Goal: Information Seeking & Learning: Find specific page/section

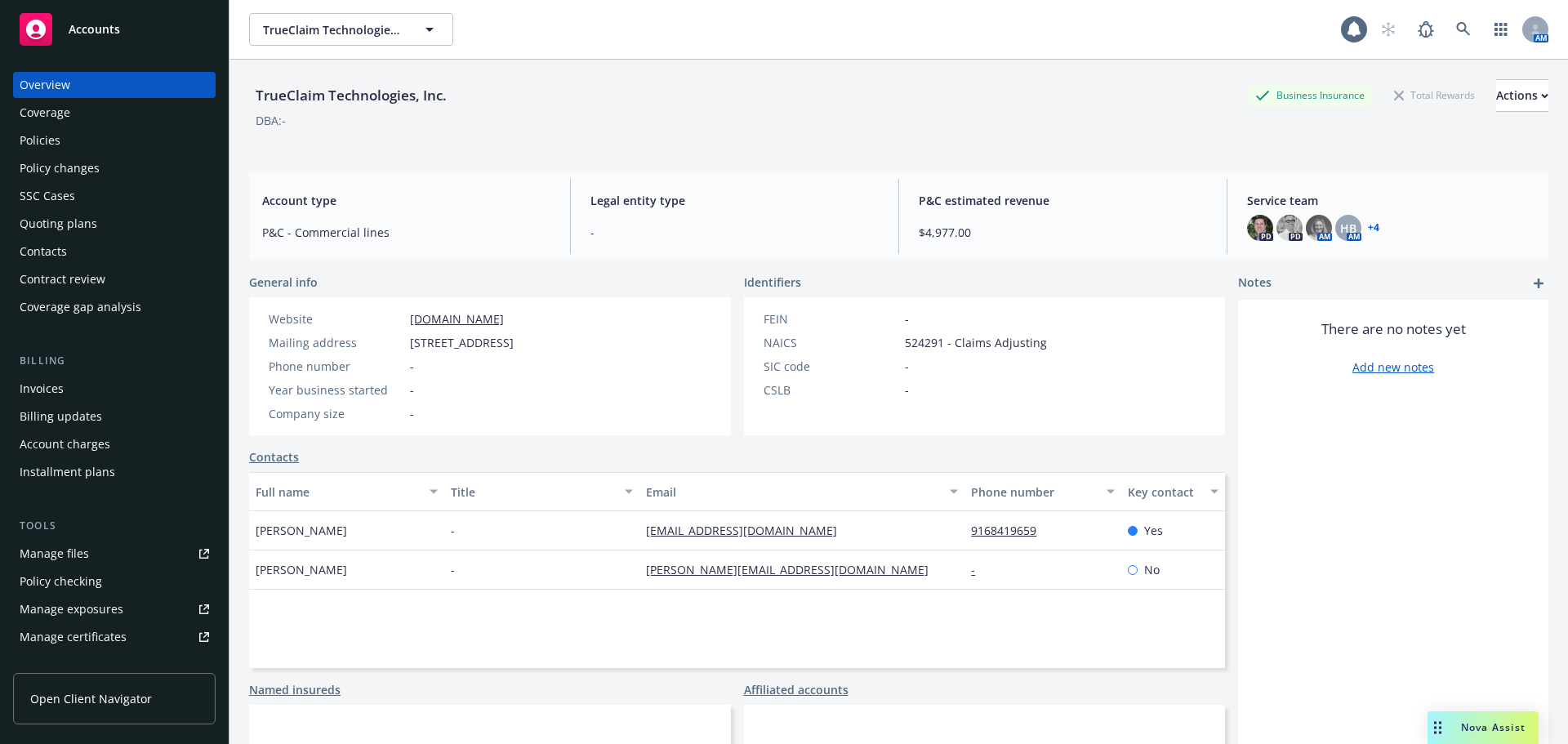
click at [49, 140] on div "Policies" at bounding box center [40, 140] width 41 height 26
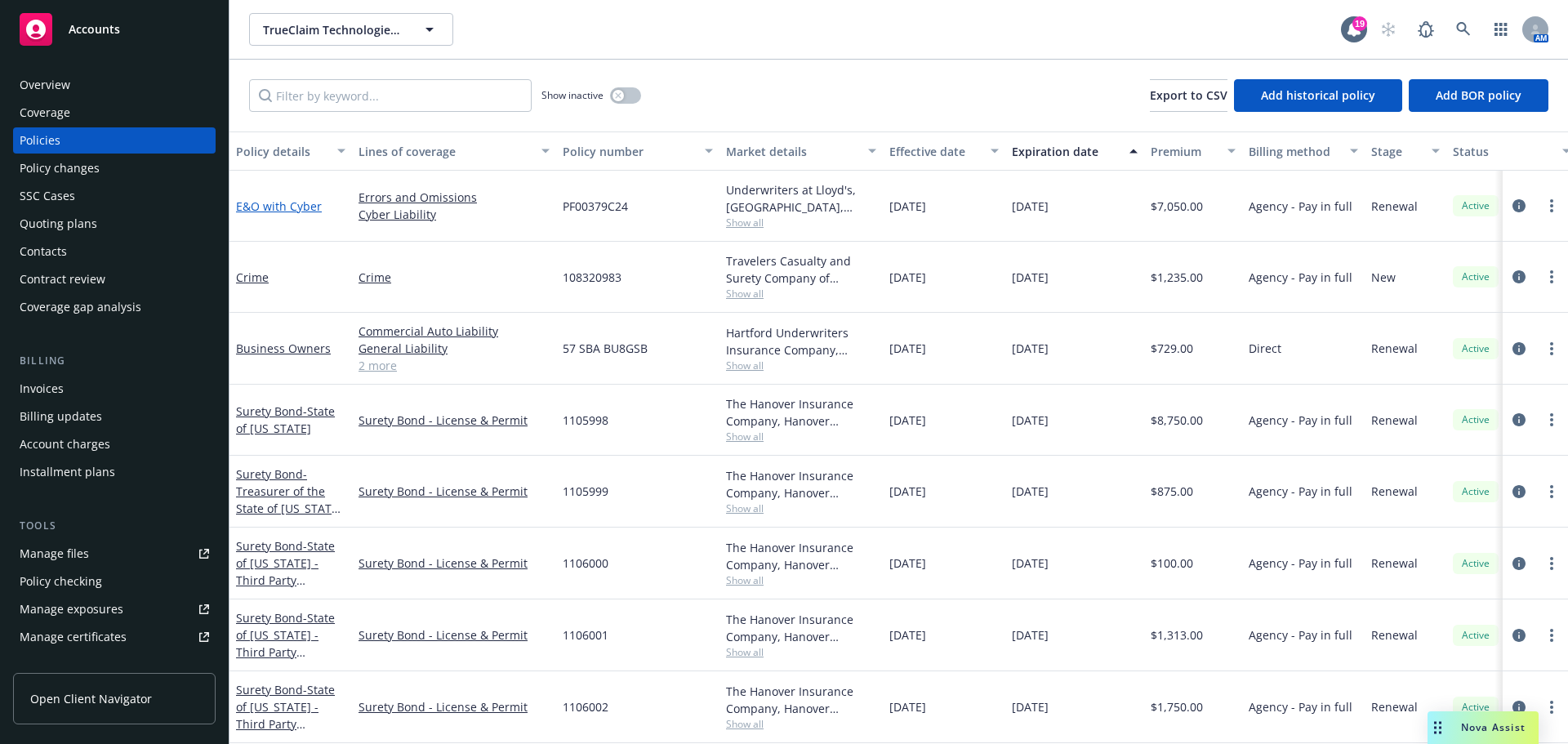
click at [283, 205] on link "E&O with Cyber" at bounding box center [279, 206] width 86 height 15
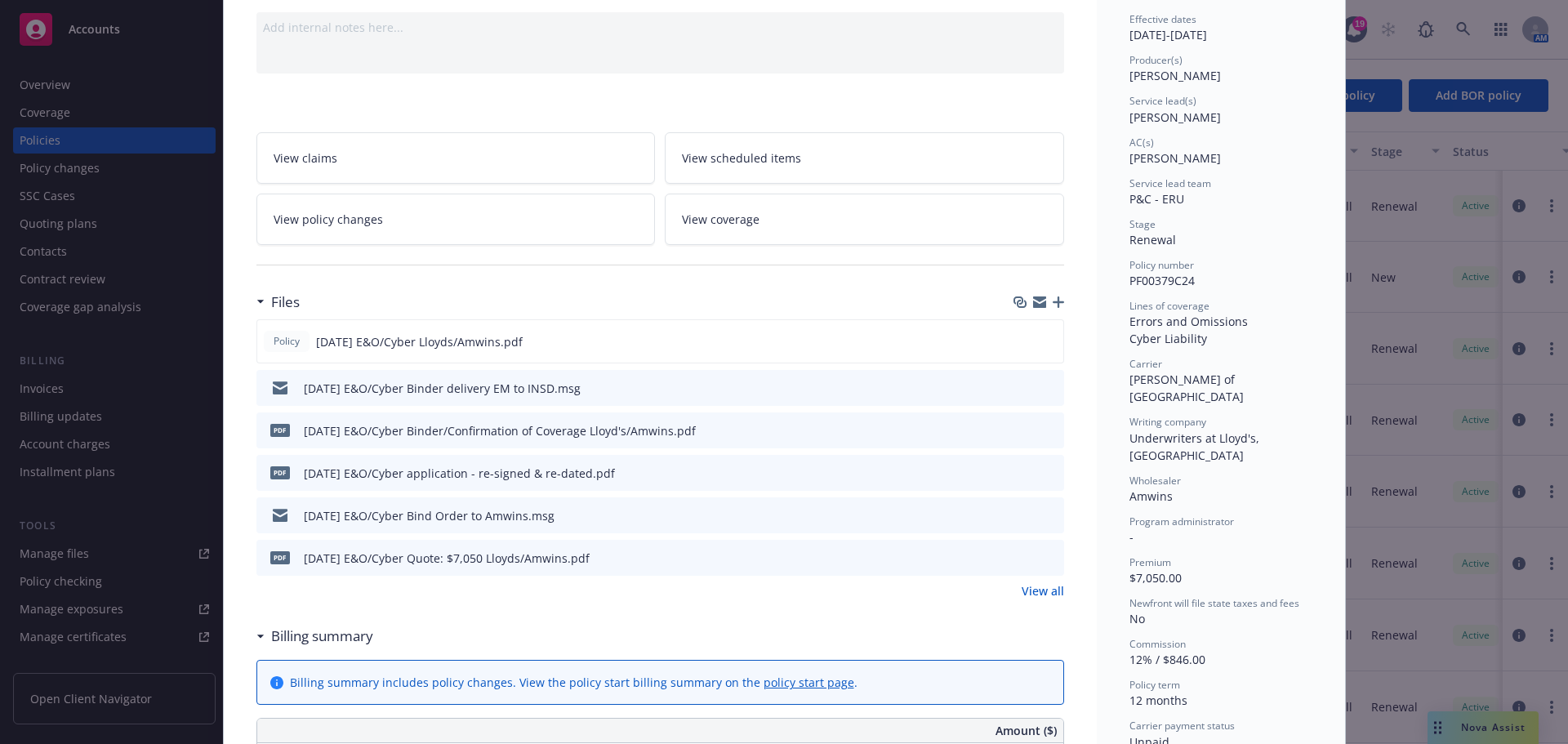
scroll to position [163, 0]
click at [1054, 304] on icon "button" at bounding box center [1058, 301] width 11 height 11
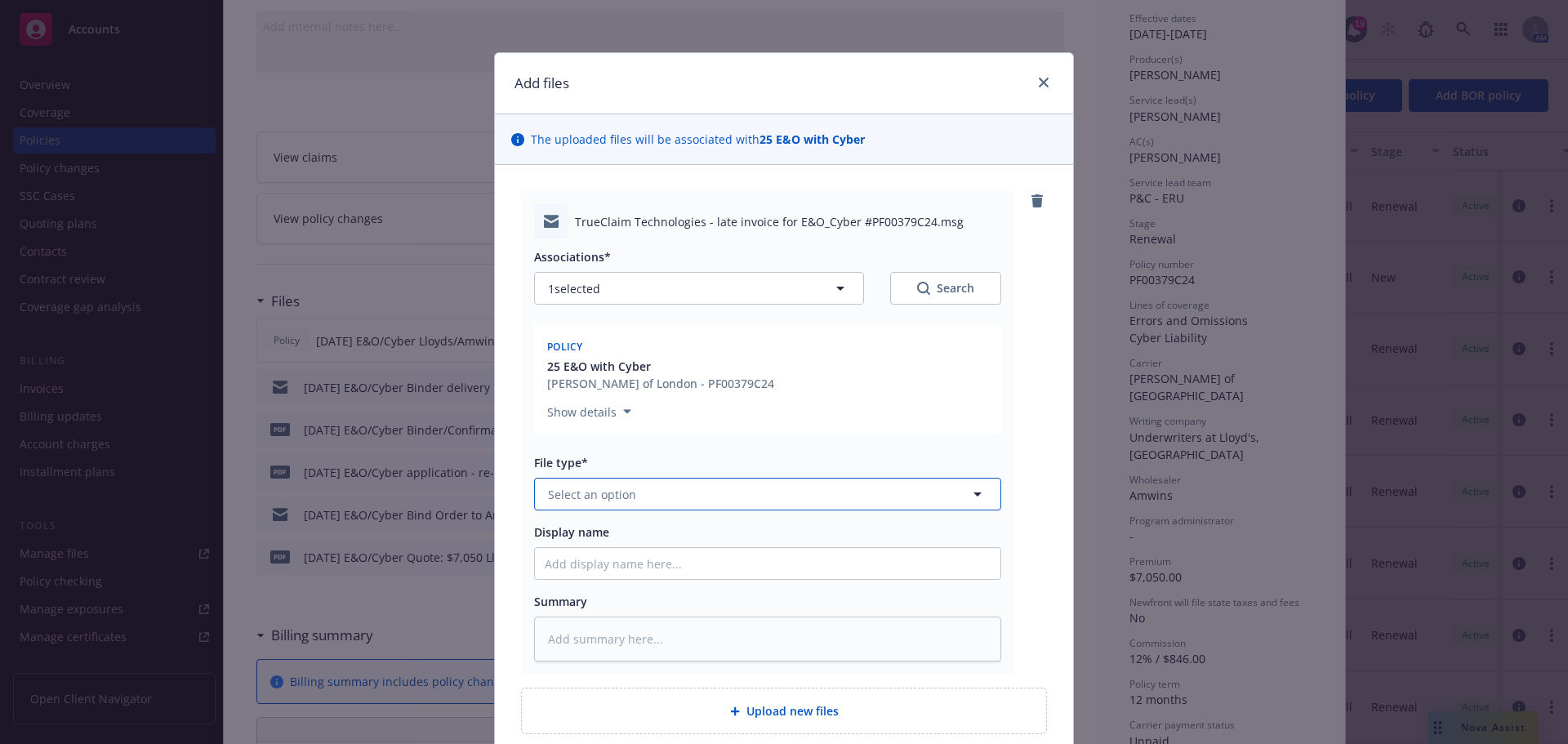
click at [582, 502] on span "Select an option" at bounding box center [592, 494] width 89 height 17
type input "invoi"
click at [596, 579] on span "Invoice - Third Party" at bounding box center [608, 583] width 112 height 17
click at [584, 570] on input "Display name" at bounding box center [767, 563] width 466 height 31
type textarea "x"
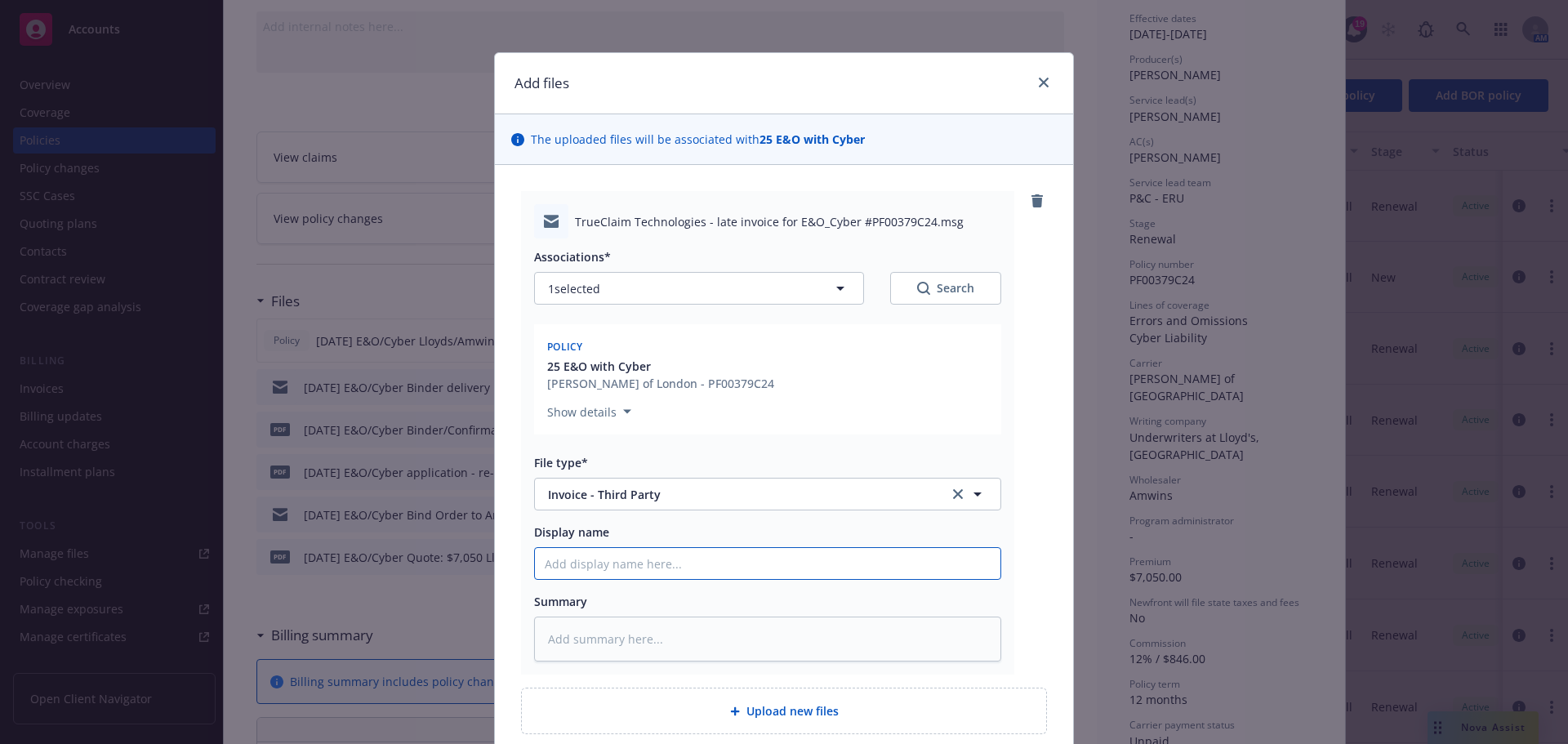
type input "8"
type textarea "x"
type input "8/"
type textarea "x"
type input "8/1"
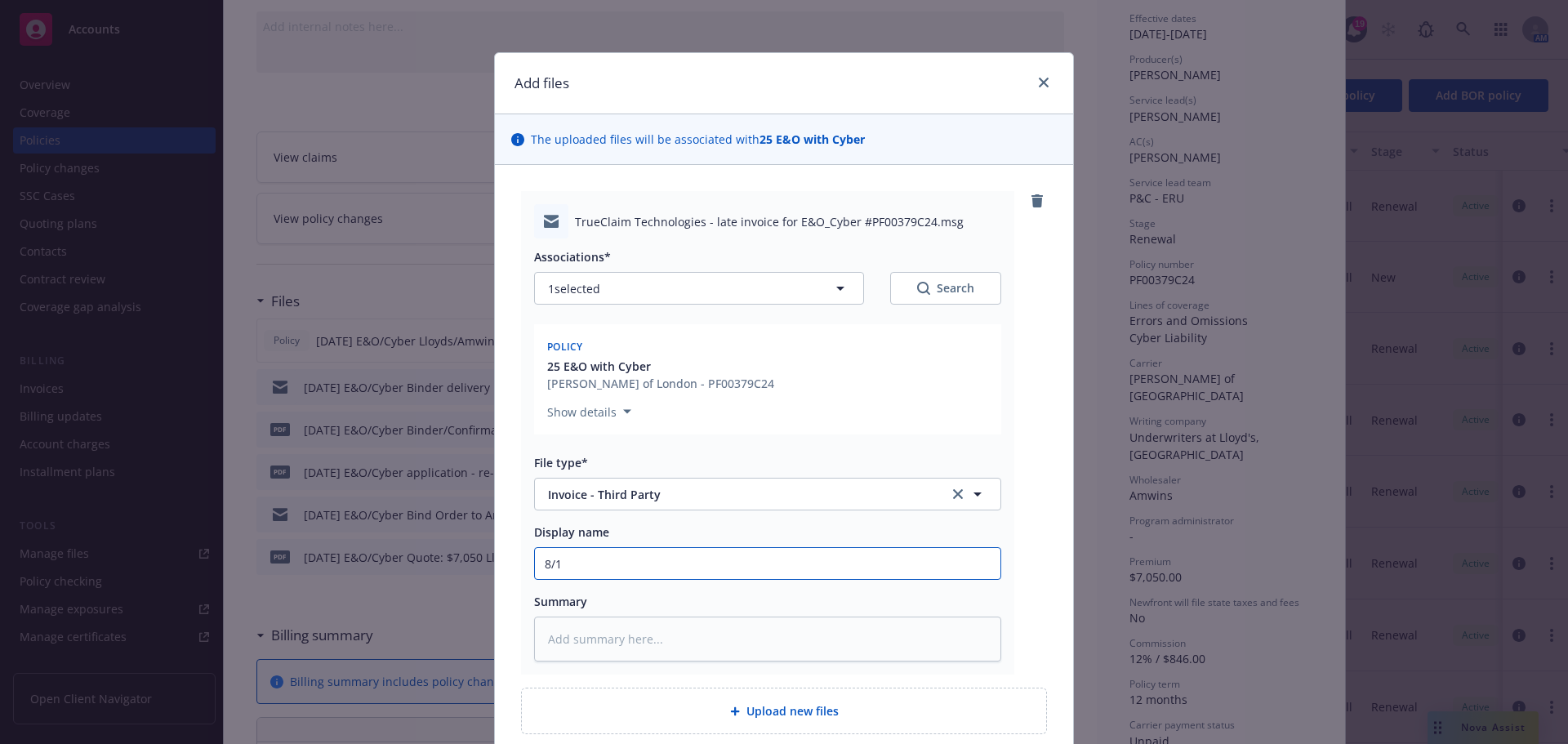
type textarea "x"
type input "8/1/"
type textarea "x"
type input "[DATE]"
type textarea "x"
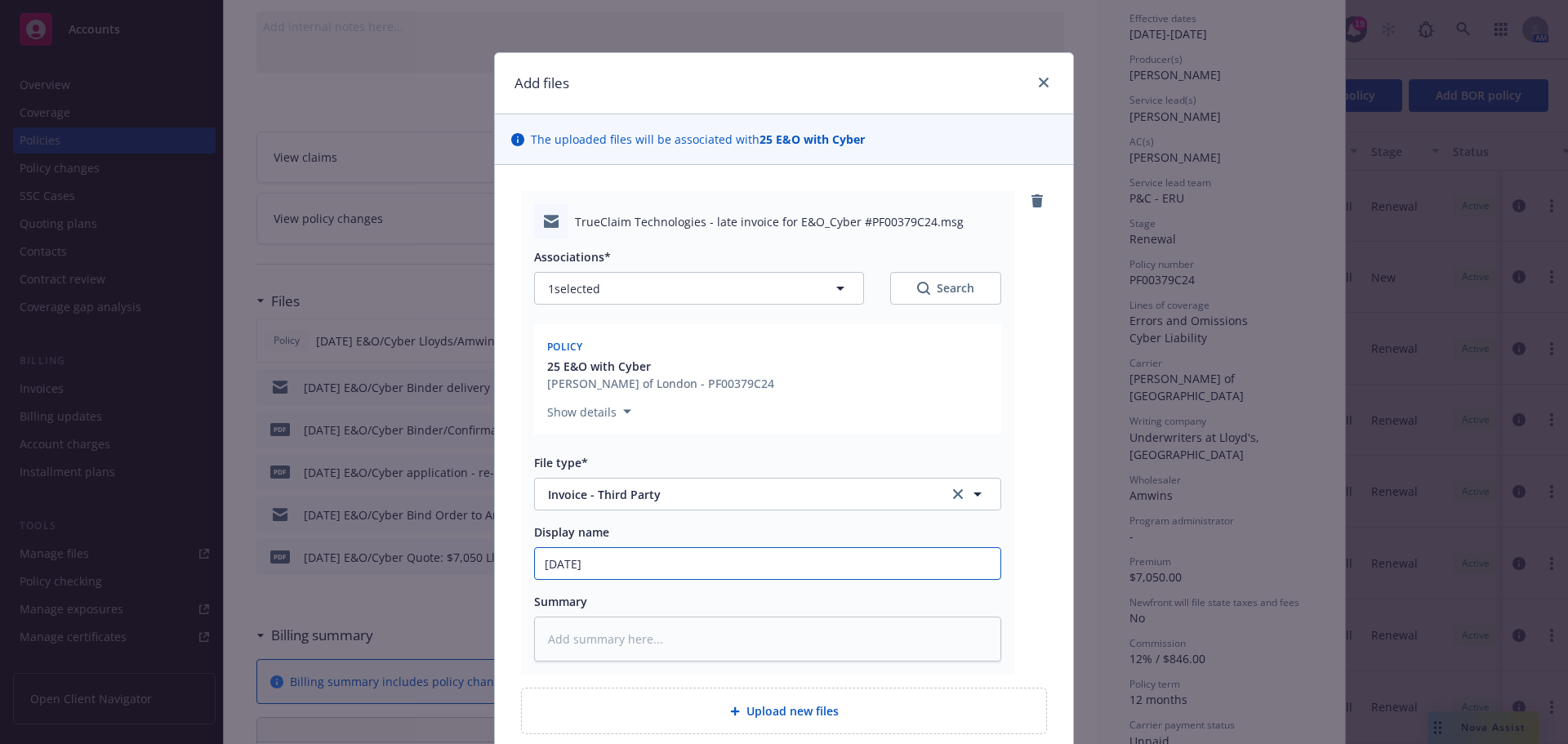
type input "8/1/202"
type textarea "x"
type input "[DATE]"
type textarea "x"
type input "[DATE]"
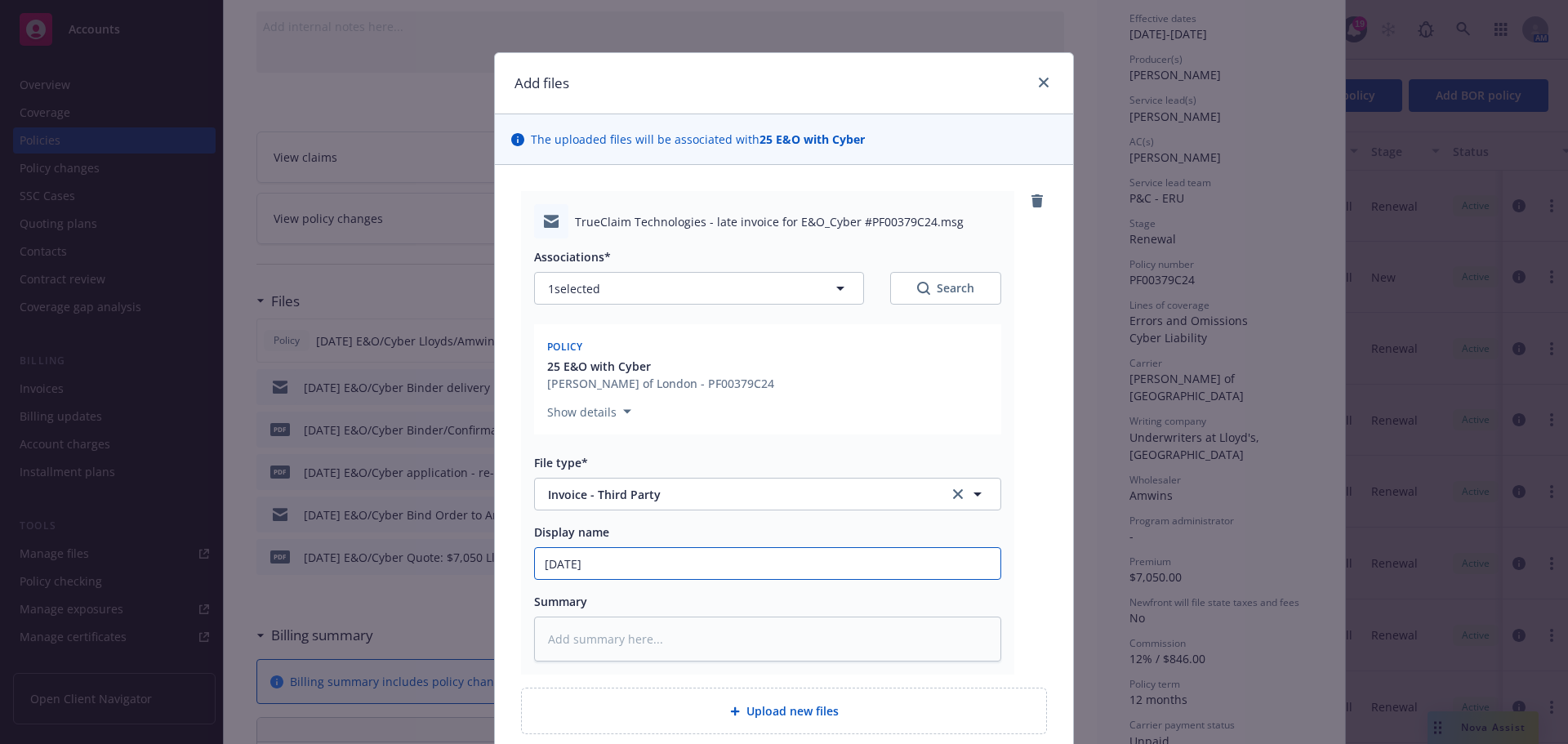
type textarea "x"
type input "[DATE] E"
type textarea "x"
type input "[DATE] E&"
type textarea "x"
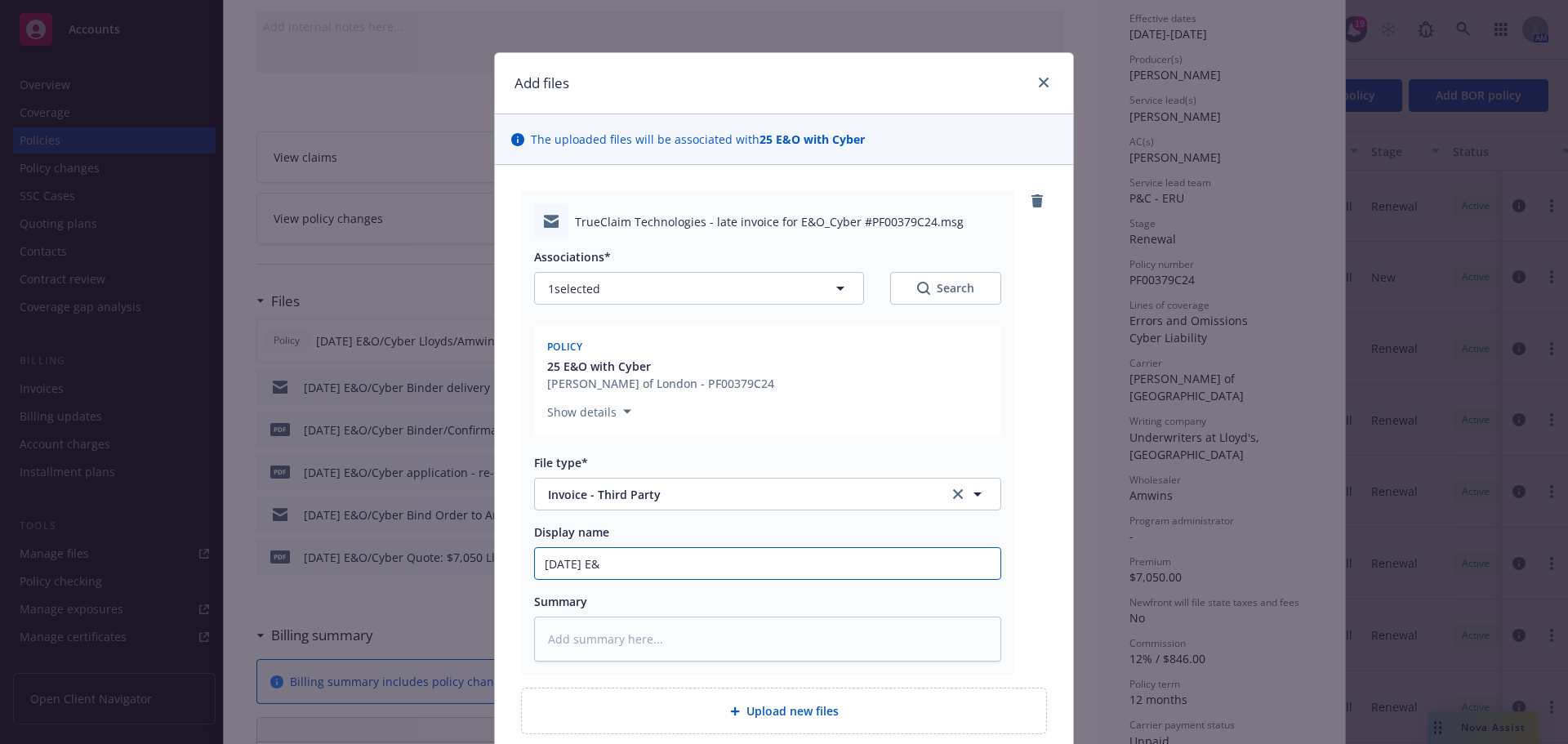
type input "[DATE] E&O"
type textarea "x"
type input "[DATE] E&O/"
type textarea "x"
type input "[DATE] E&O/C"
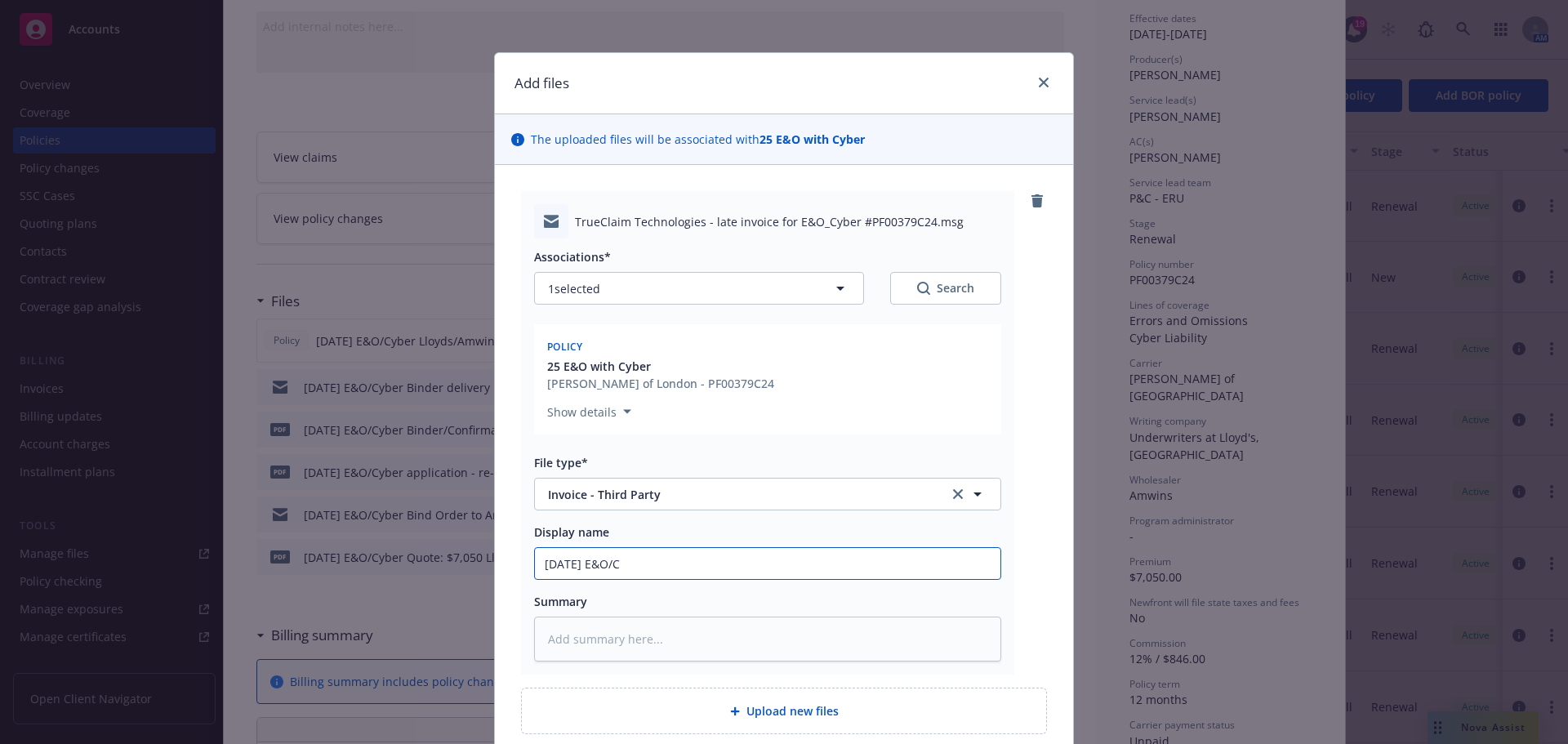
type textarea "x"
type input "[DATE] E&O/Cy"
type textarea "x"
type input "[DATE] E&O/Cyb"
type textarea "x"
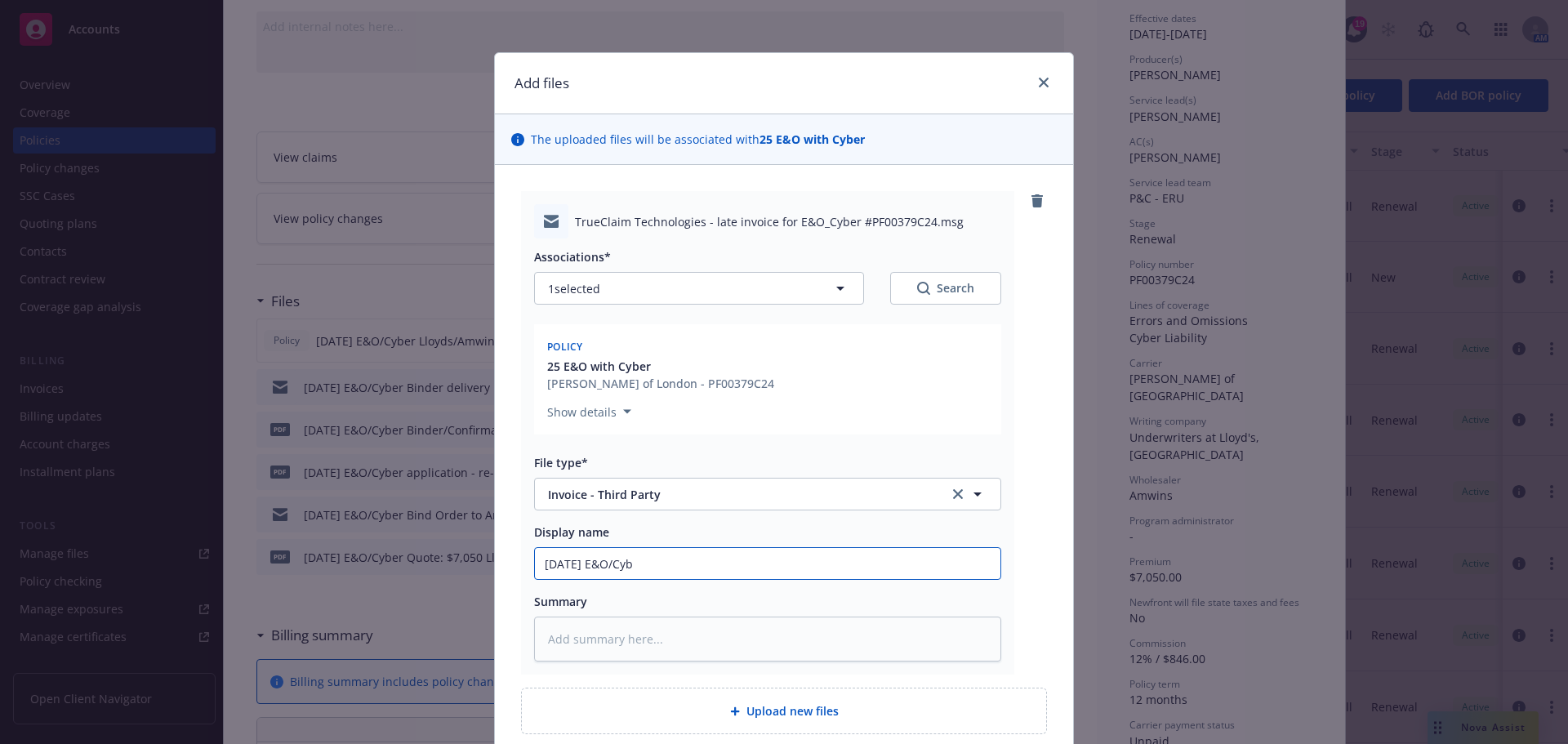
type input "[DATE] E&O/Cybe"
type textarea "x"
type input "[DATE] E&O/Cyber"
type textarea "x"
type input "[DATE] E&O/Cyber"
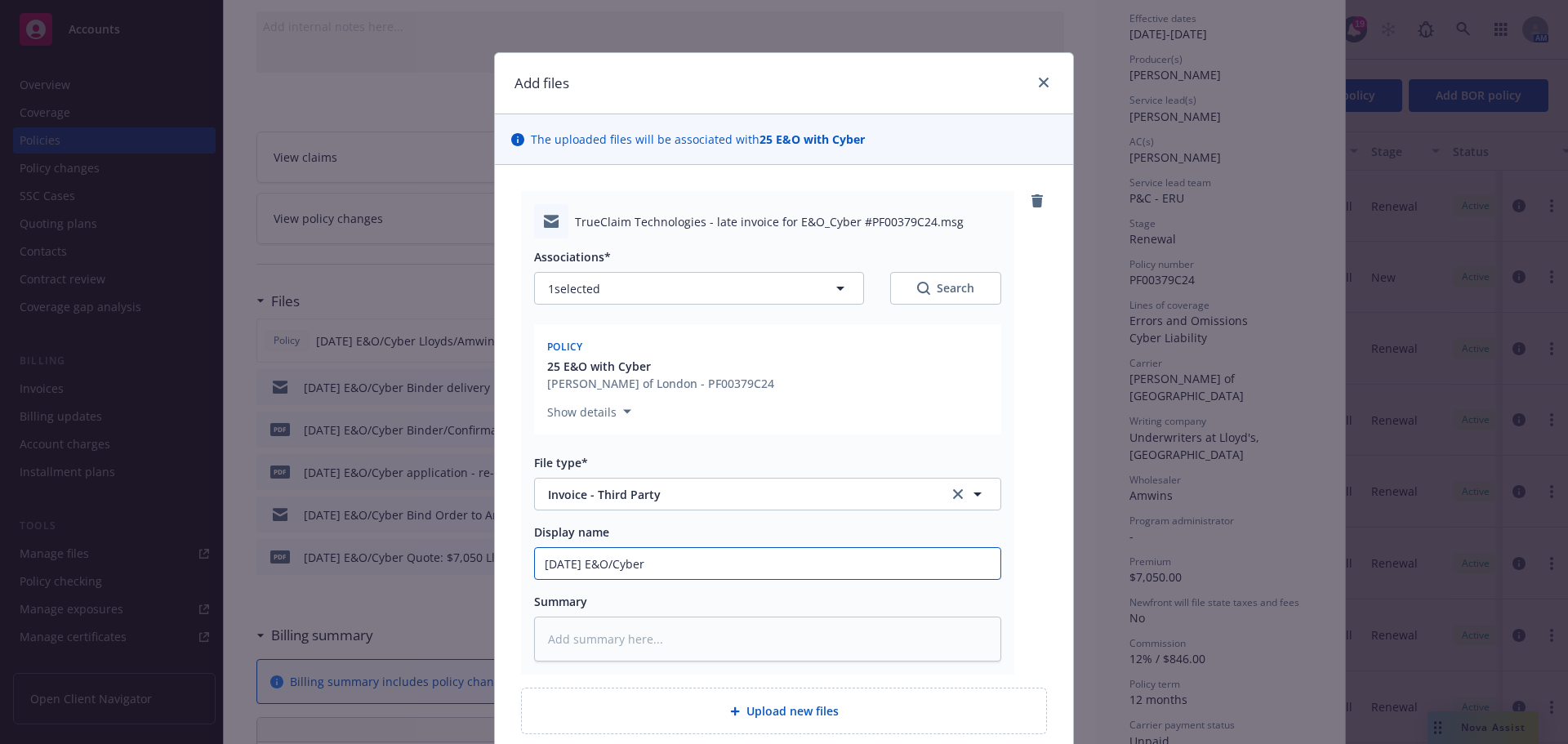
type textarea "x"
type input "[DATE] E&O/Cyber I"
type textarea "x"
type input "[DATE] E&O/Cyber In"
type textarea "x"
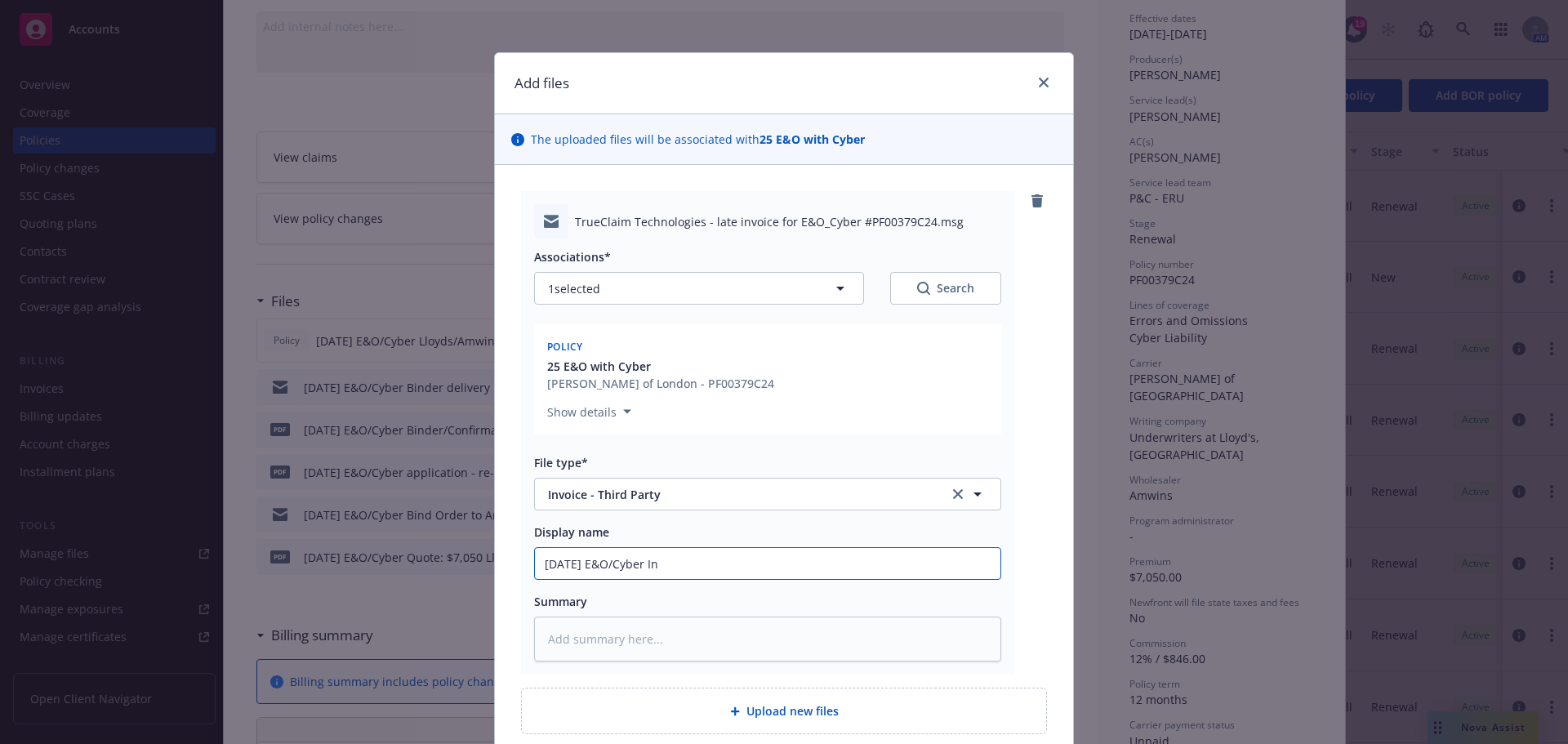
type input "[DATE] E&O/Cyber Inv"
type textarea "x"
type input "[DATE] E&O/Cyber Invo"
type textarea "x"
type input "[DATE] E&O/Cyber Invoi"
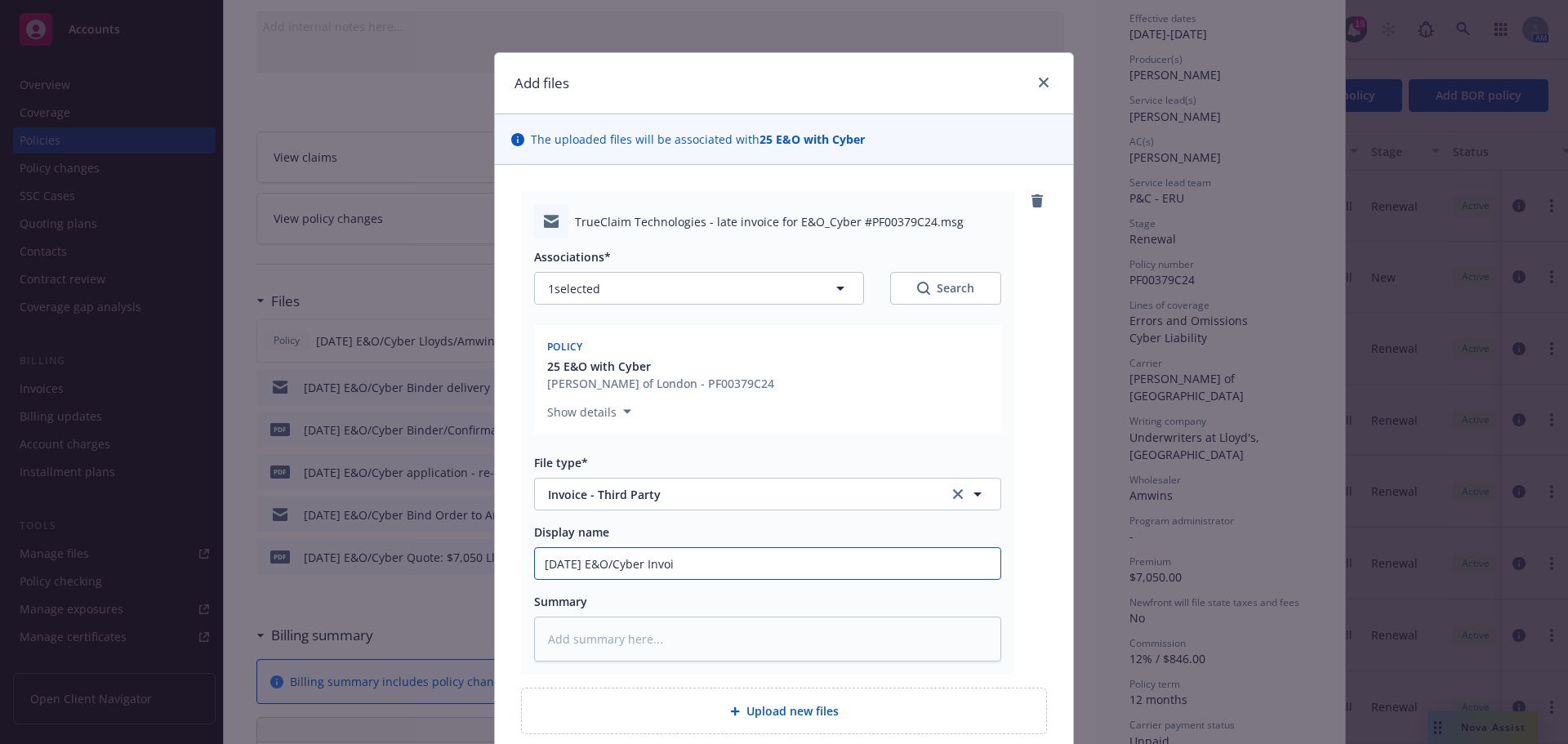
type textarea "x"
type input "[DATE] E&O/Cyber Invoic"
type textarea "x"
type input "[DATE] E&O/Cyber Invoice"
type textarea "x"
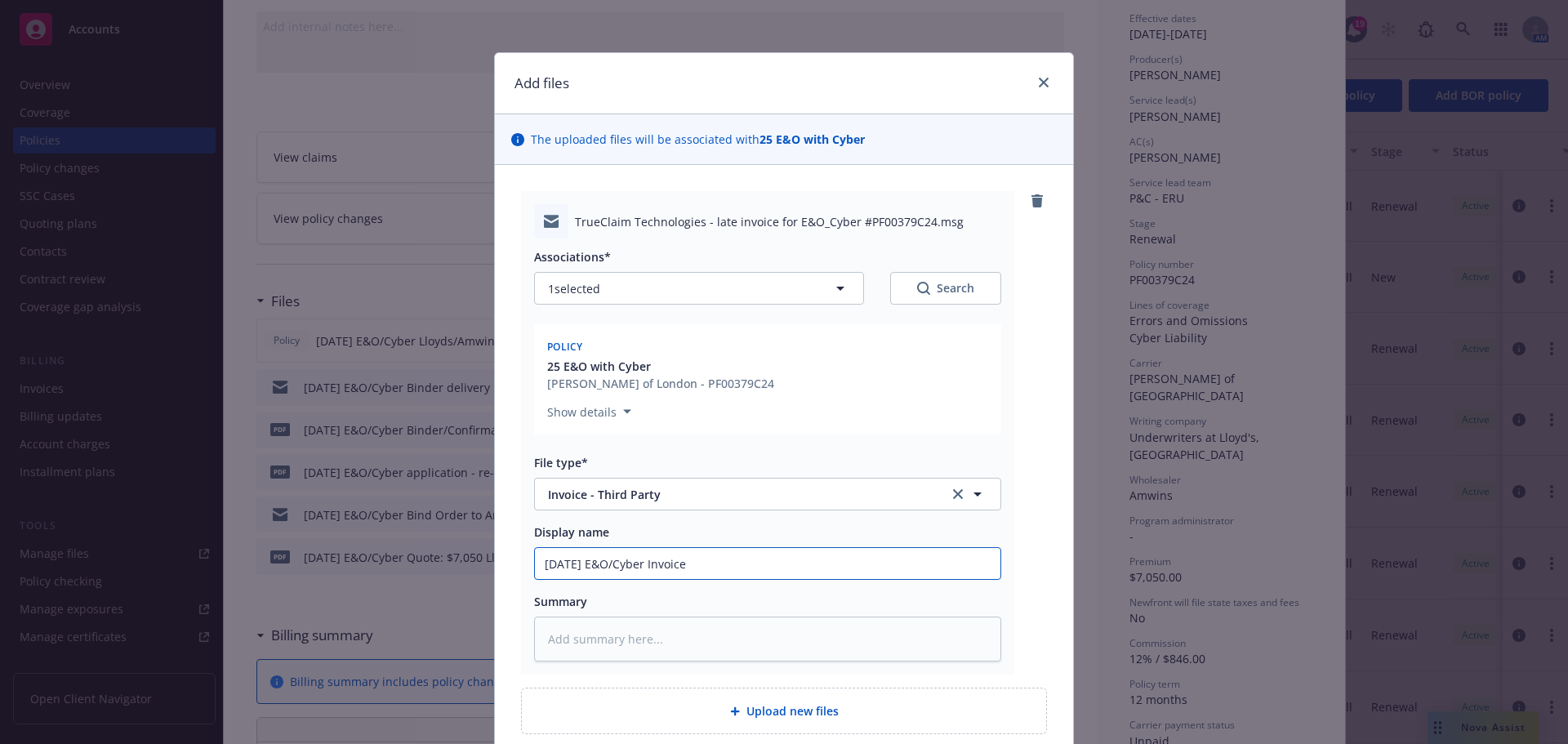
type input "[DATE] E&O/Cyber Invoice"
type textarea "x"
type input "[DATE] E&O/Cyber Invoice A"
type textarea "x"
type input "[DATE] E&O/Cyber Invoice Am"
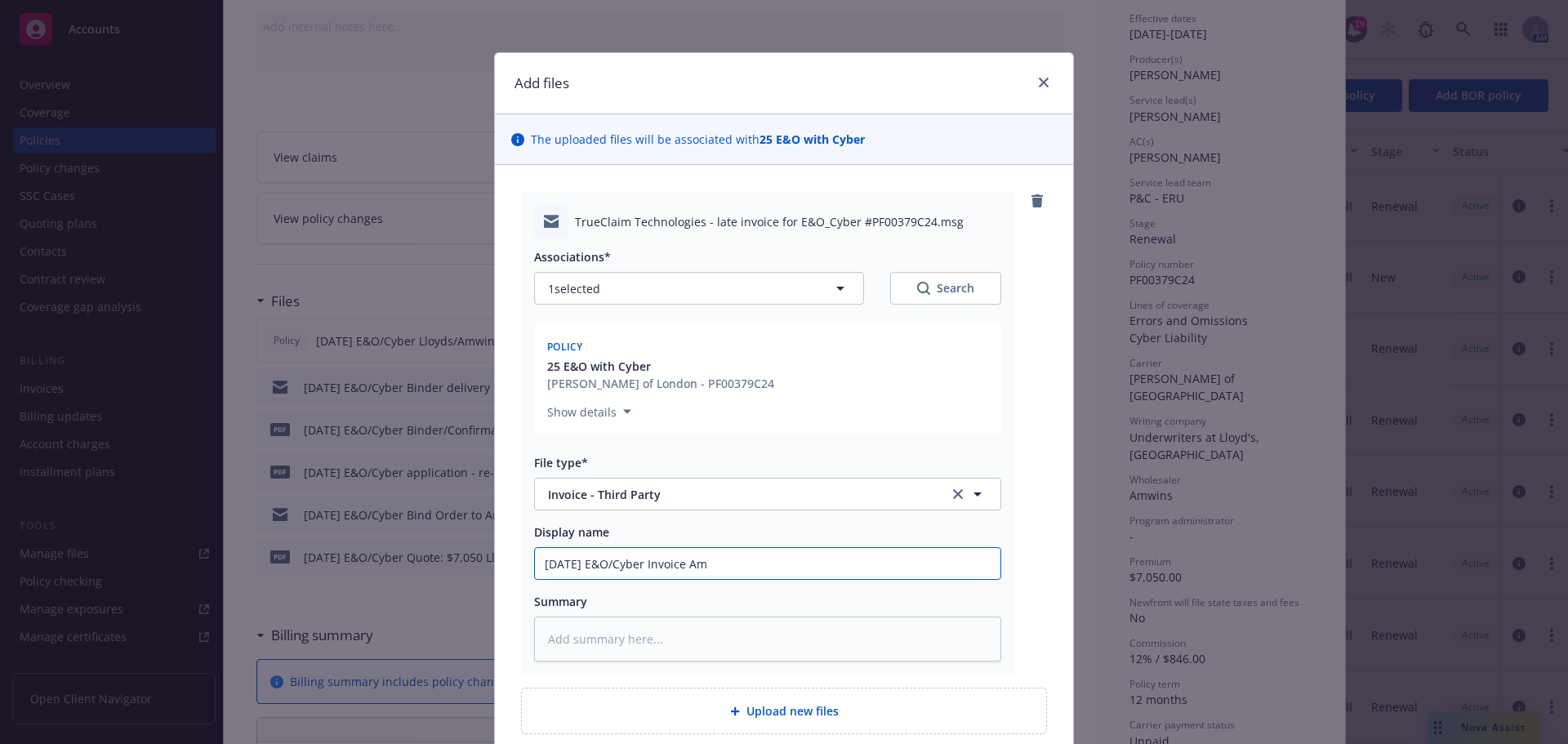
type textarea "x"
type input "[DATE] E&O/Cyber Invoice Amw"
type textarea "x"
type input "[DATE] E&O/Cyber Invoice Amwi"
type textarea "x"
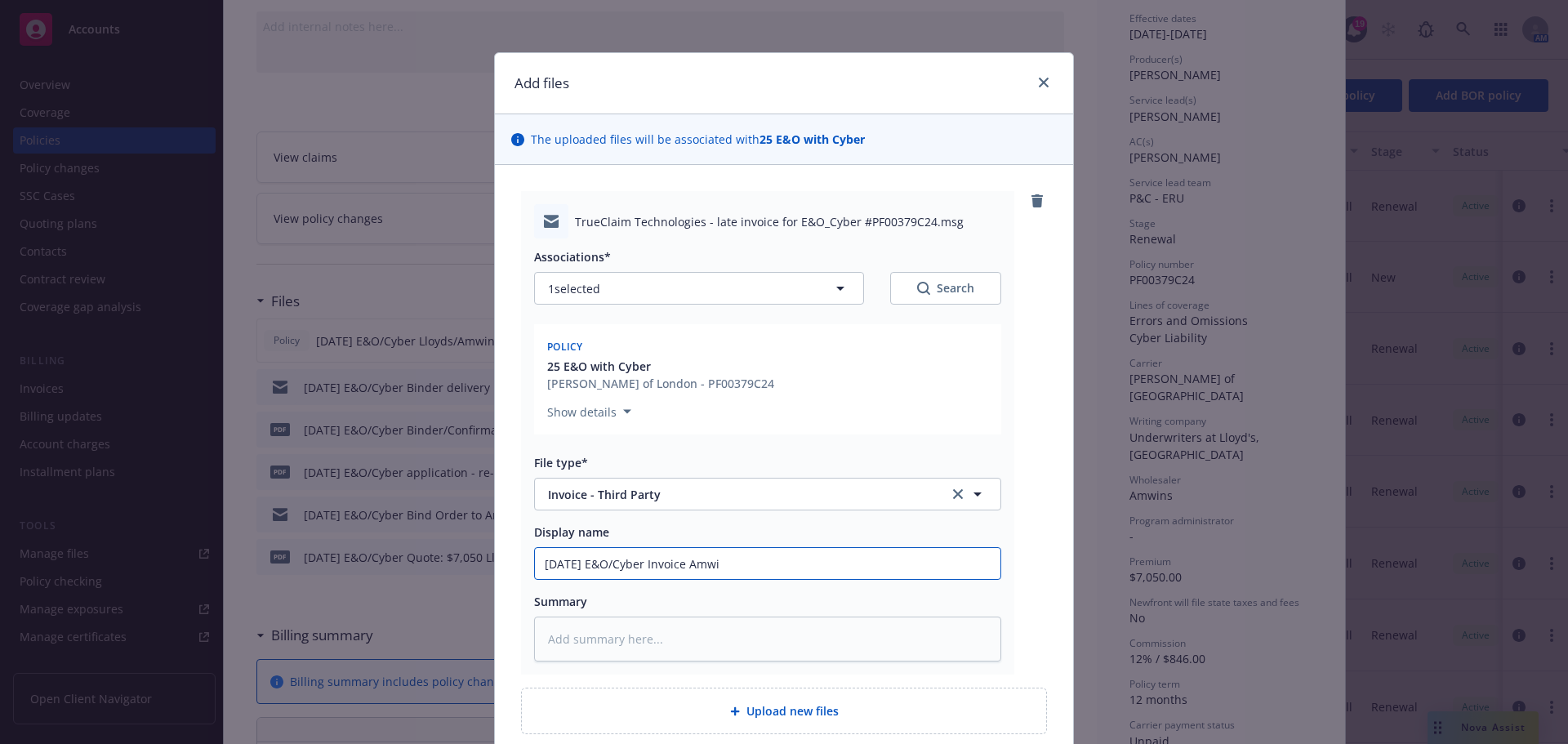
type input "[DATE] E&O/Cyber Invoice Amwin"
type textarea "x"
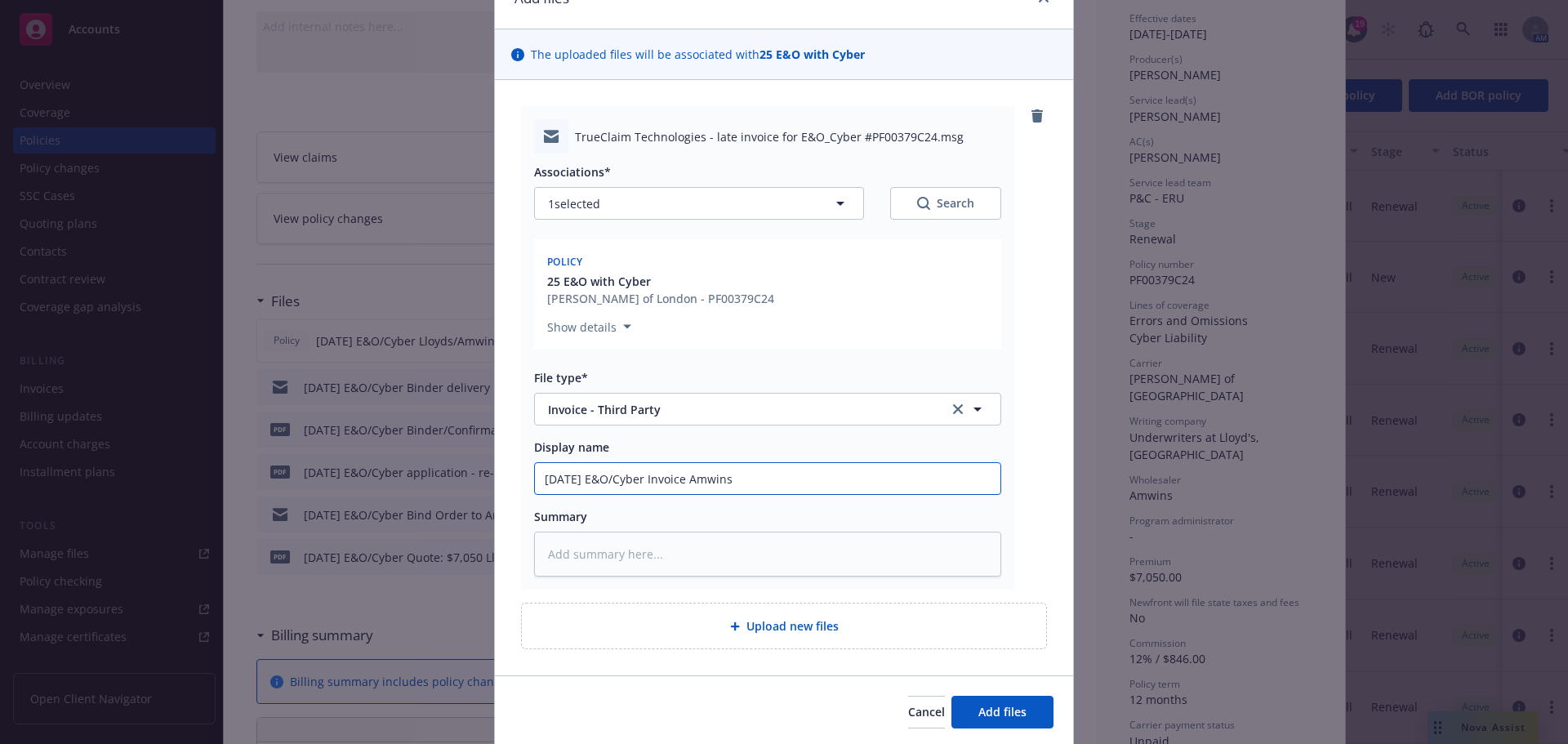
scroll to position [142, 0]
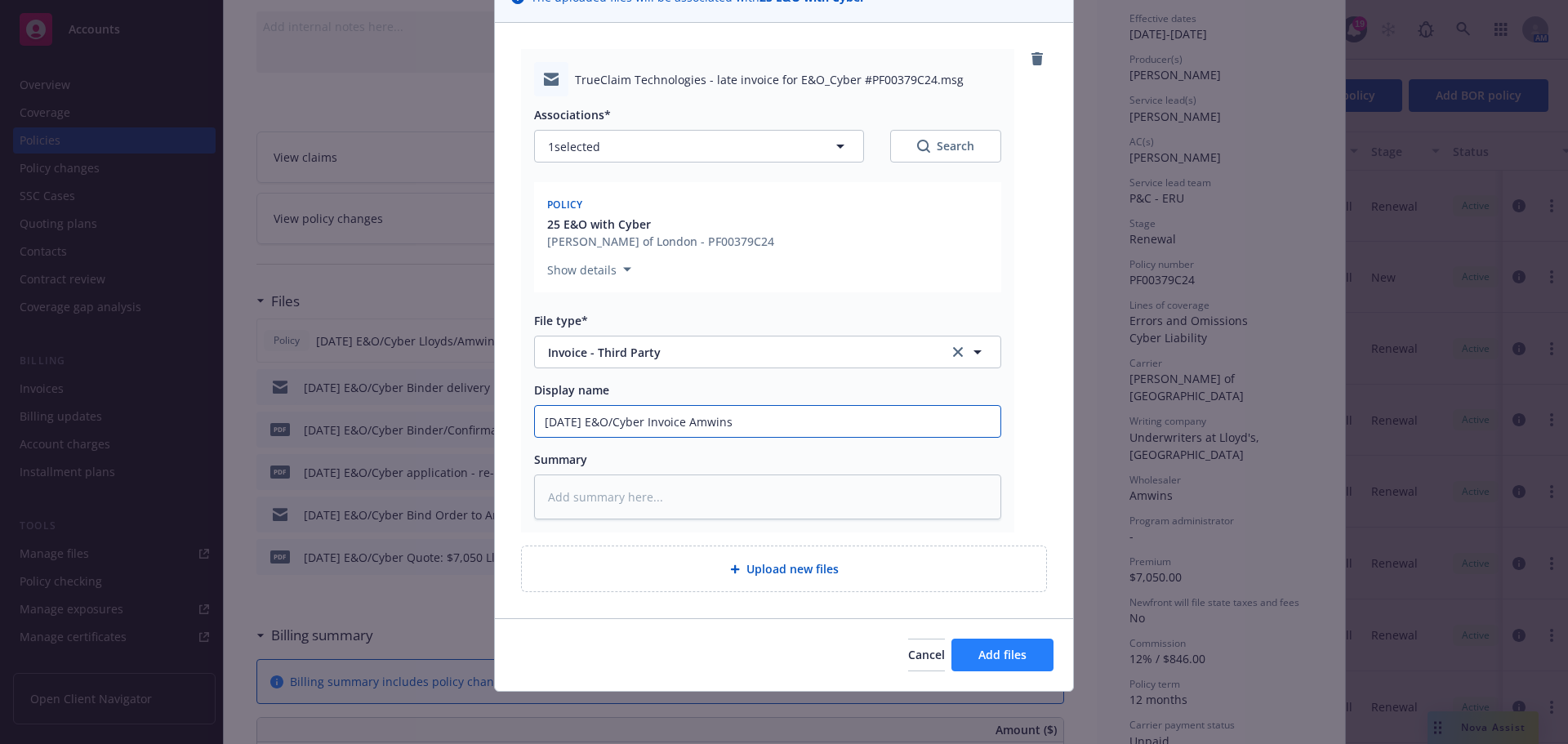
type input "[DATE] E&O/Cyber Invoice Amwins"
click at [987, 655] on span "Add files" at bounding box center [1002, 654] width 49 height 15
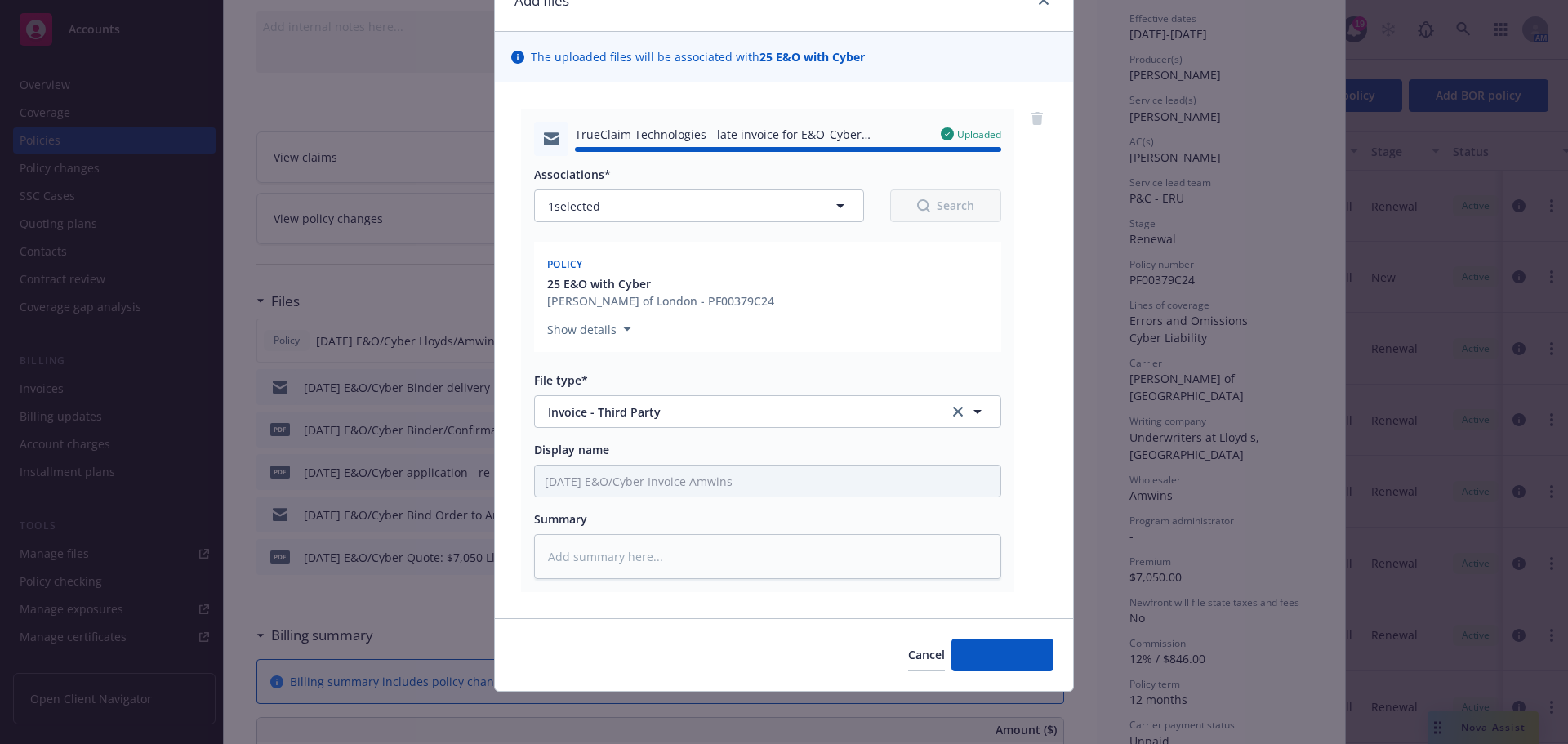
type textarea "x"
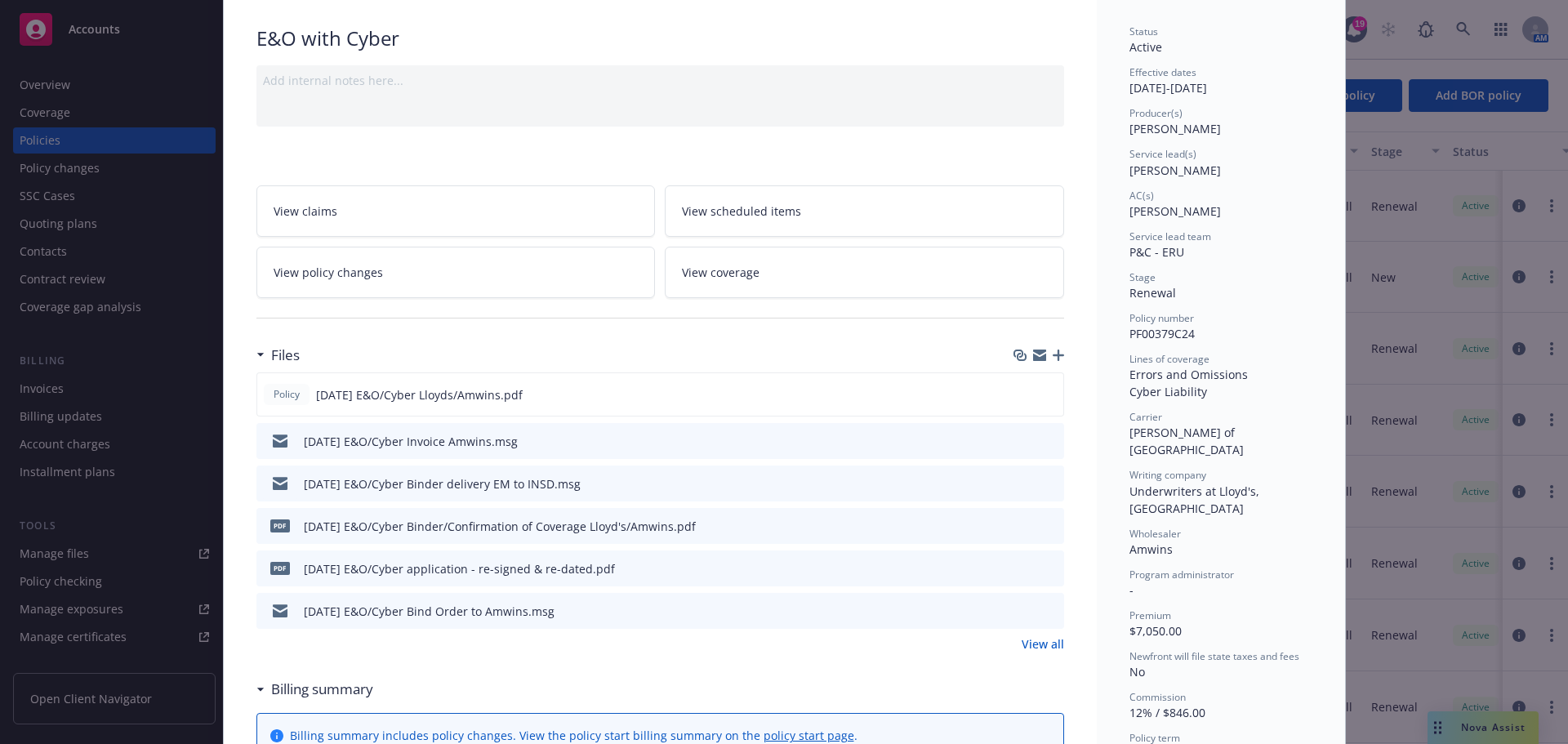
scroll to position [0, 0]
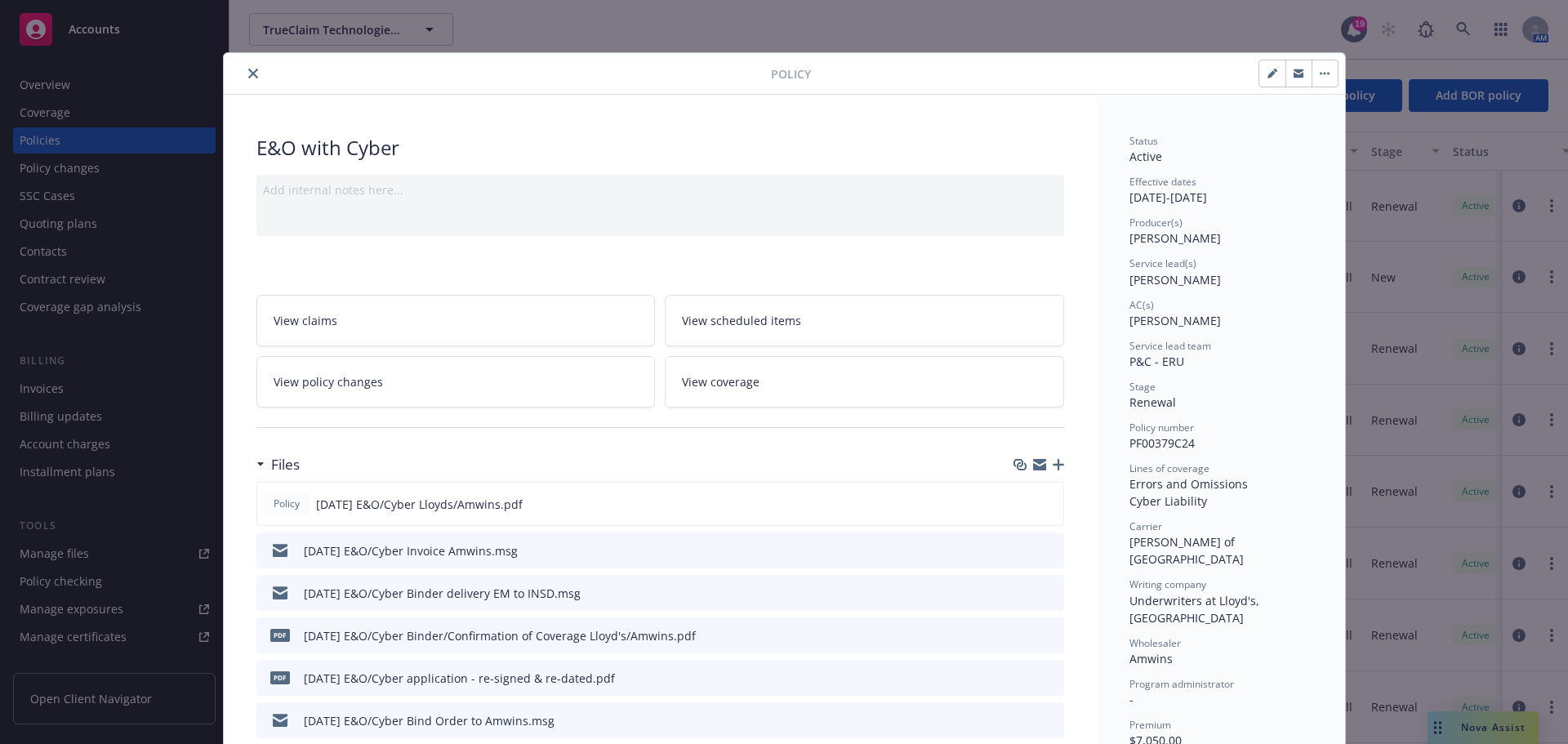
drag, startPoint x: 242, startPoint y: 74, endPoint x: 419, endPoint y: 102, distance: 179.2
click at [249, 74] on icon "close" at bounding box center [253, 73] width 10 height 10
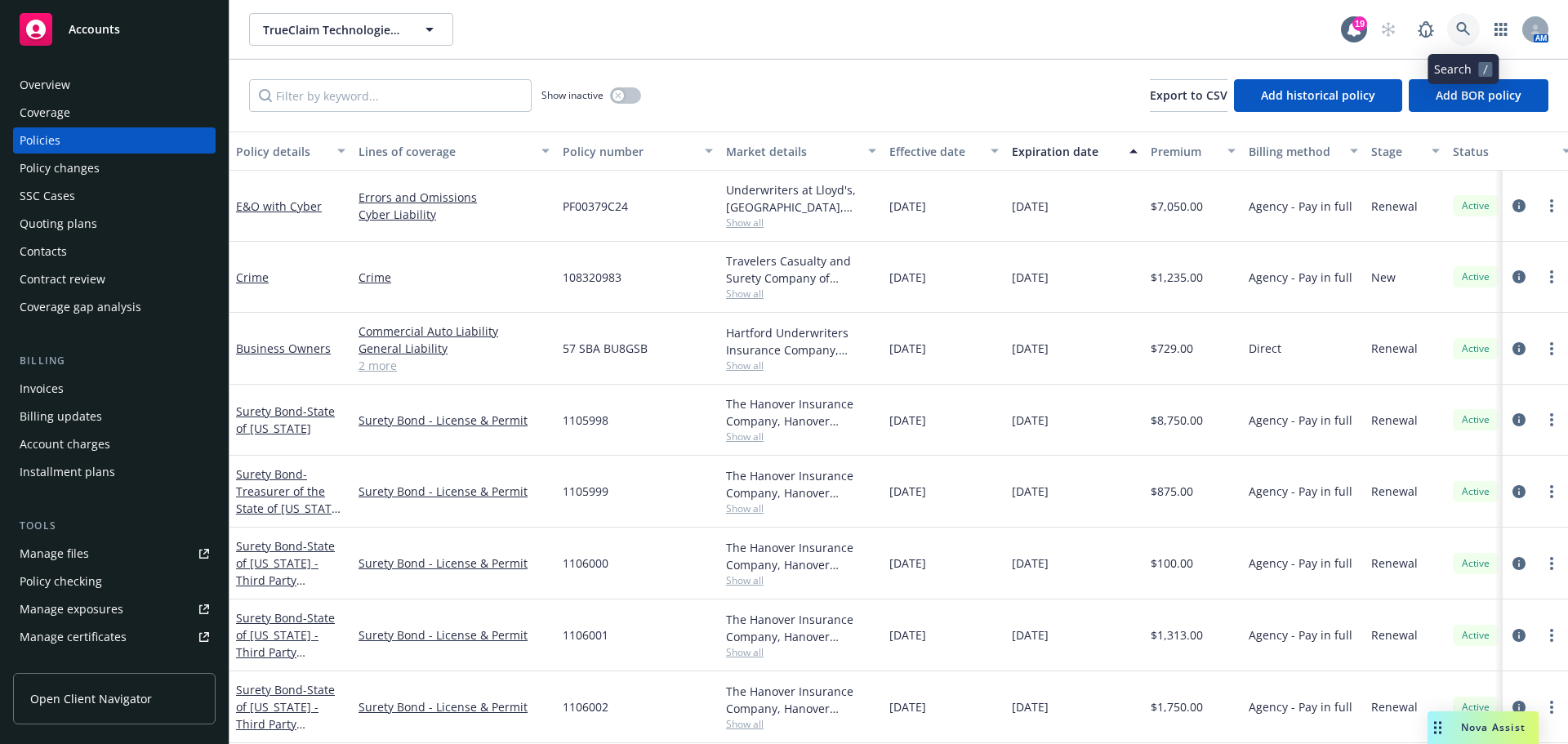
click at [1455, 23] on link at bounding box center [1463, 30] width 32 height 32
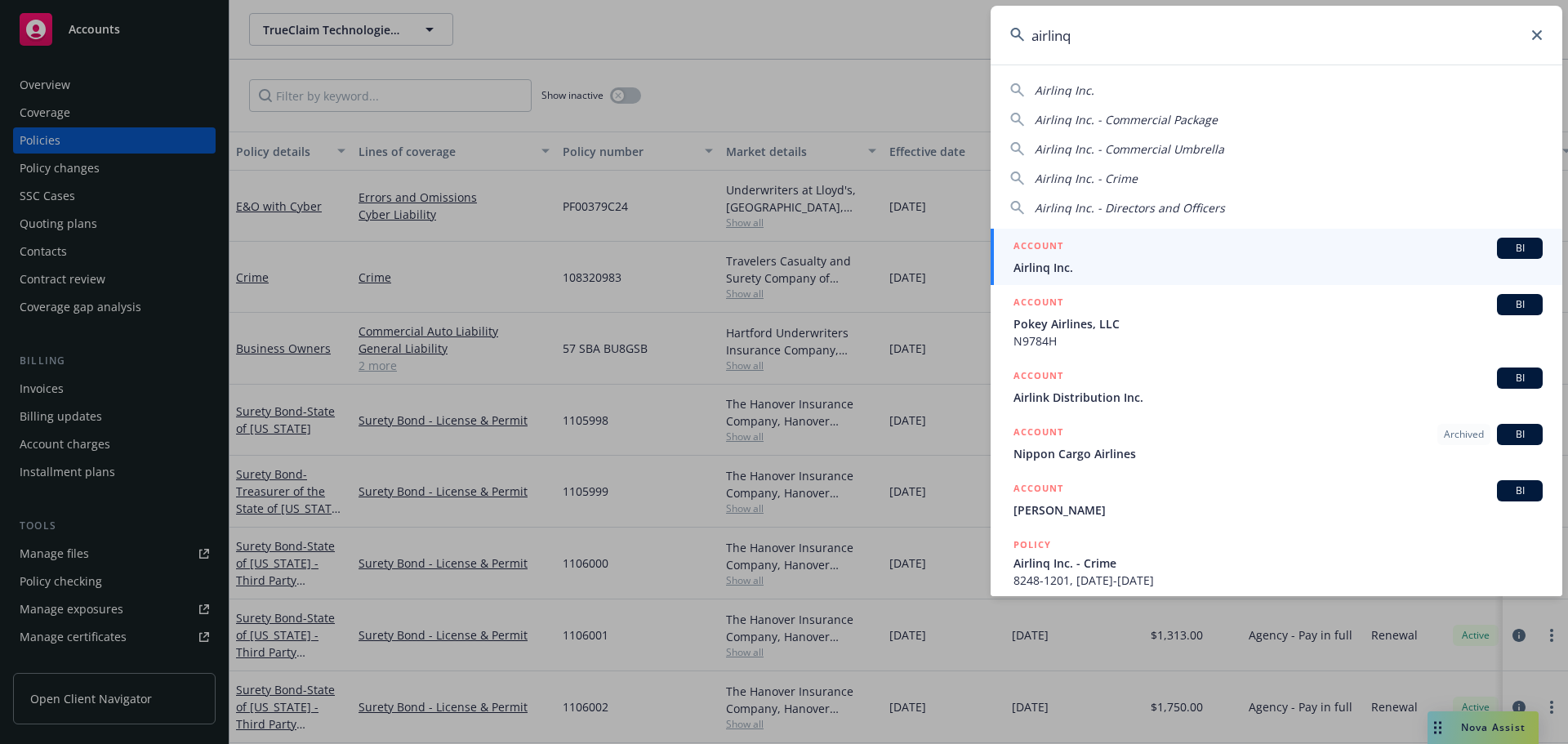
type input "airlinq"
drag, startPoint x: 1060, startPoint y: 265, endPoint x: 901, endPoint y: 257, distance: 159.2
click at [1059, 265] on span "Airlinq Inc." at bounding box center [1277, 268] width 529 height 17
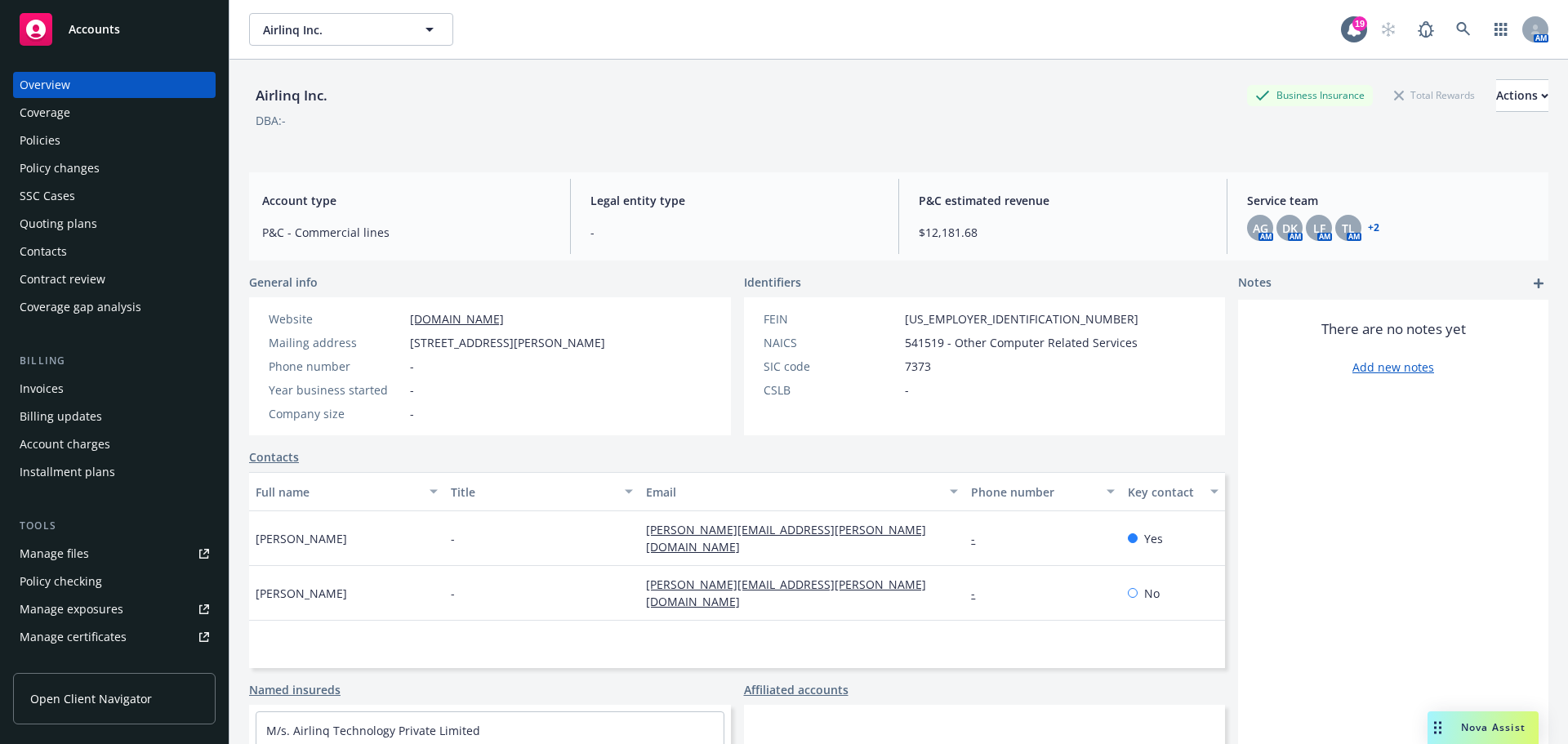
click at [30, 226] on div "Quoting plans" at bounding box center [58, 223] width 77 height 26
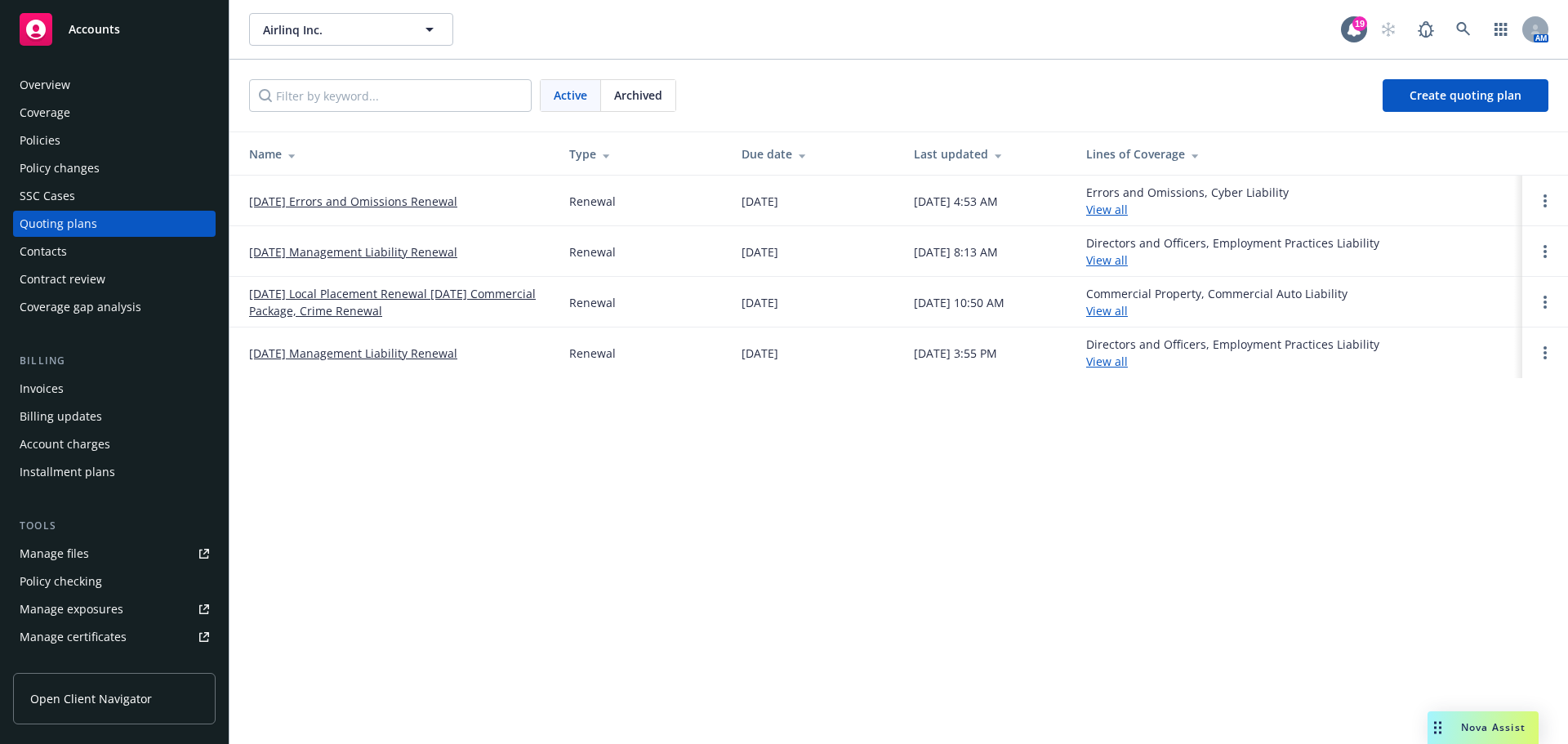
click at [83, 132] on div "Policies" at bounding box center [114, 140] width 190 height 26
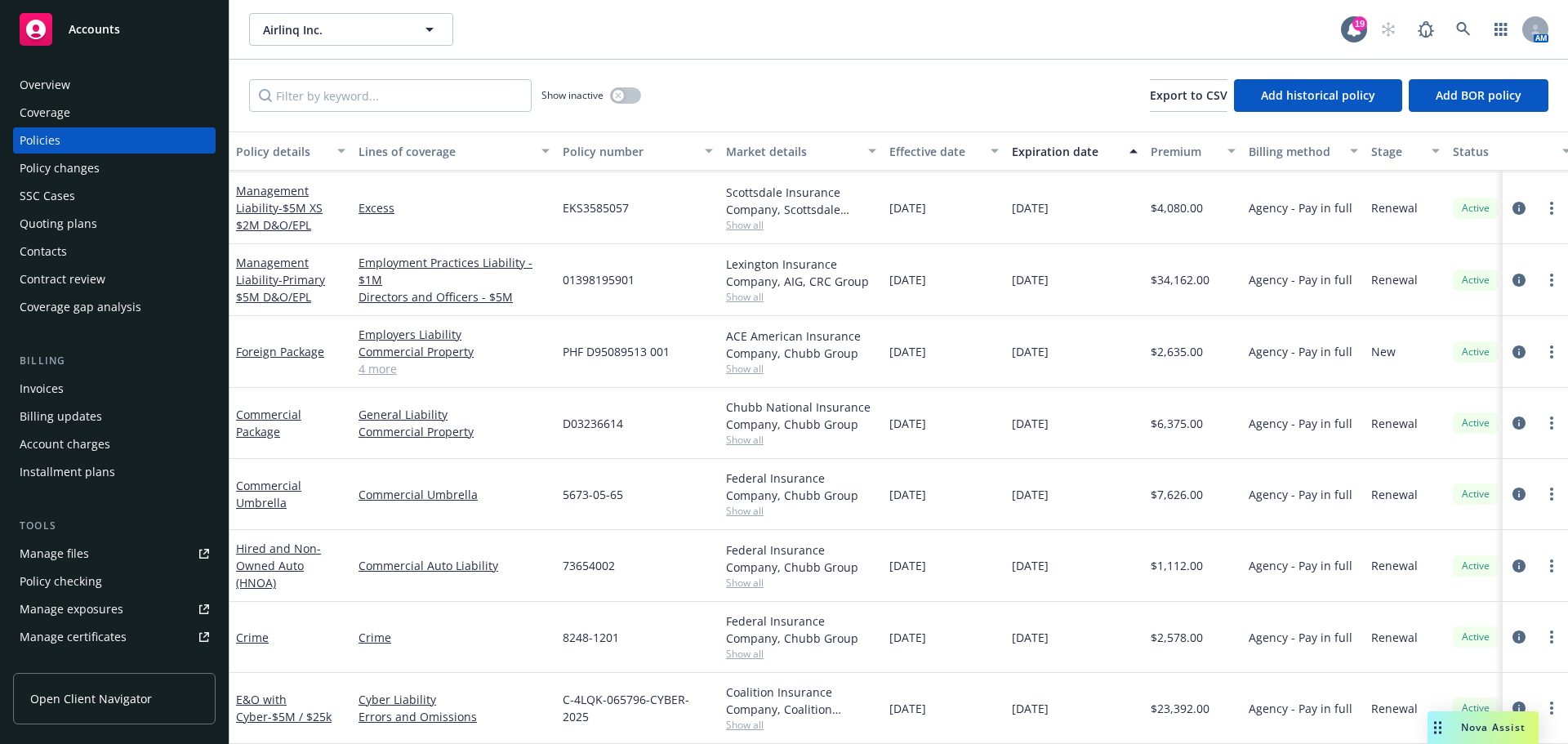
scroll to position [146, 0]
click at [38, 229] on div "Quoting plans" at bounding box center [58, 223] width 77 height 26
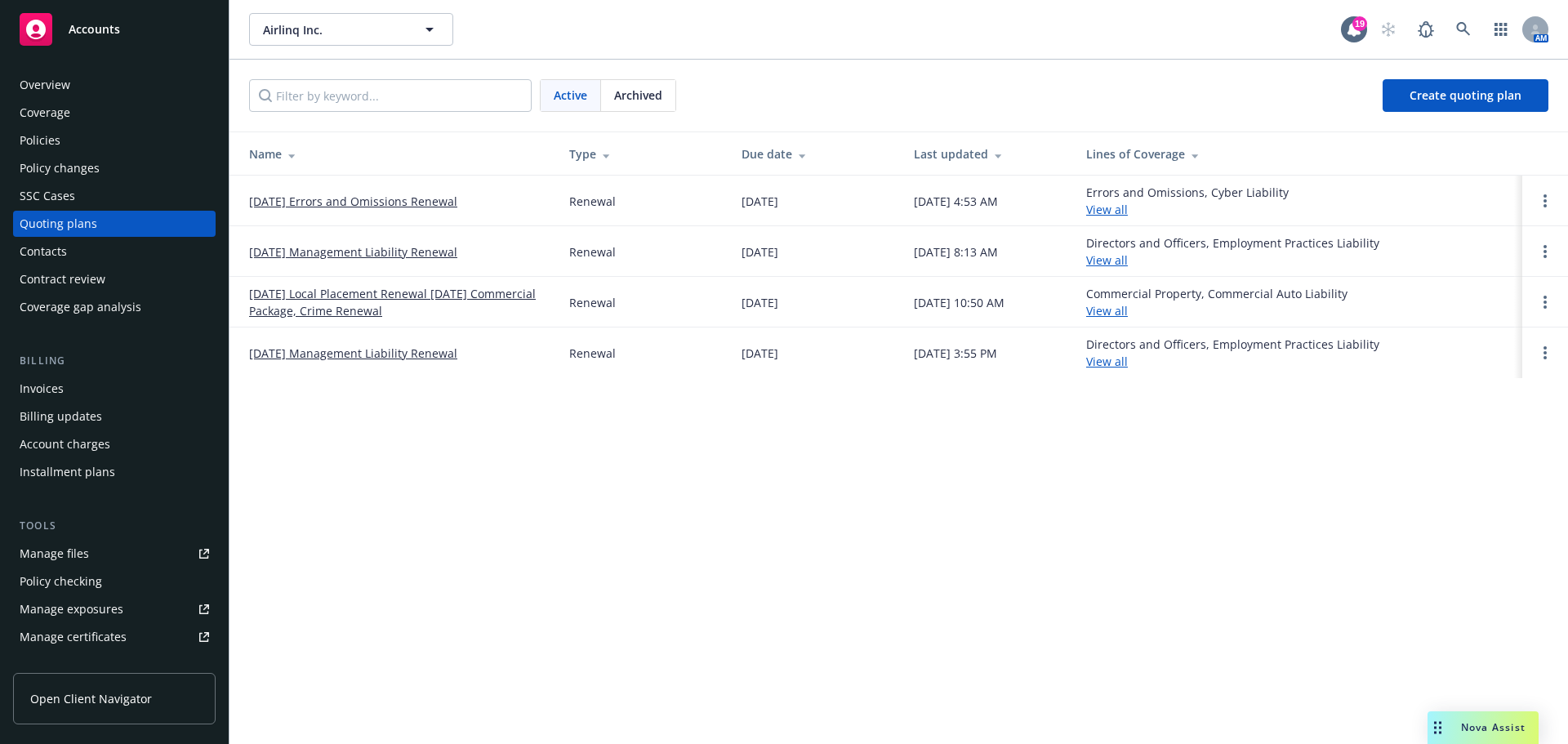
click at [98, 146] on div "Policies" at bounding box center [114, 140] width 190 height 26
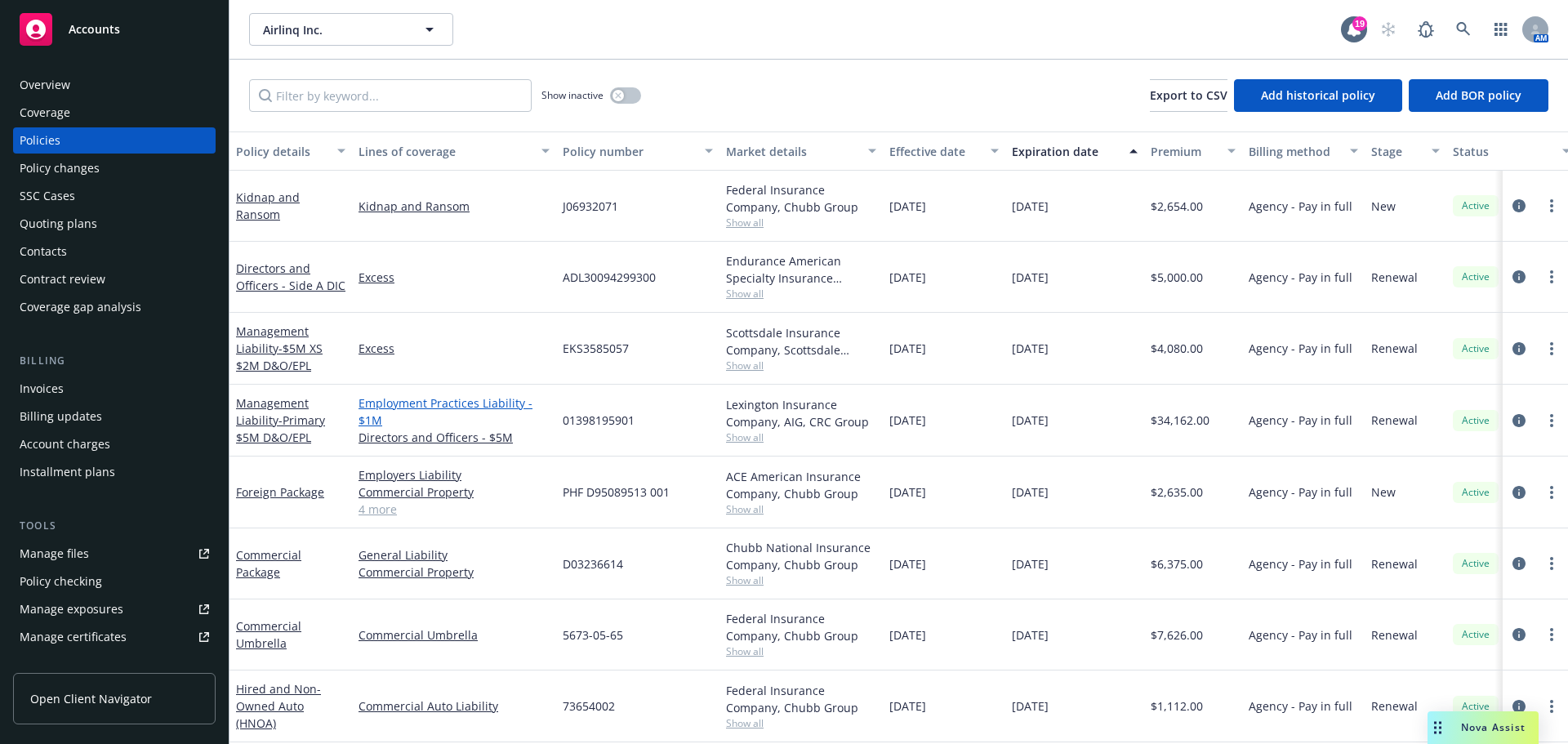
scroll to position [146, 0]
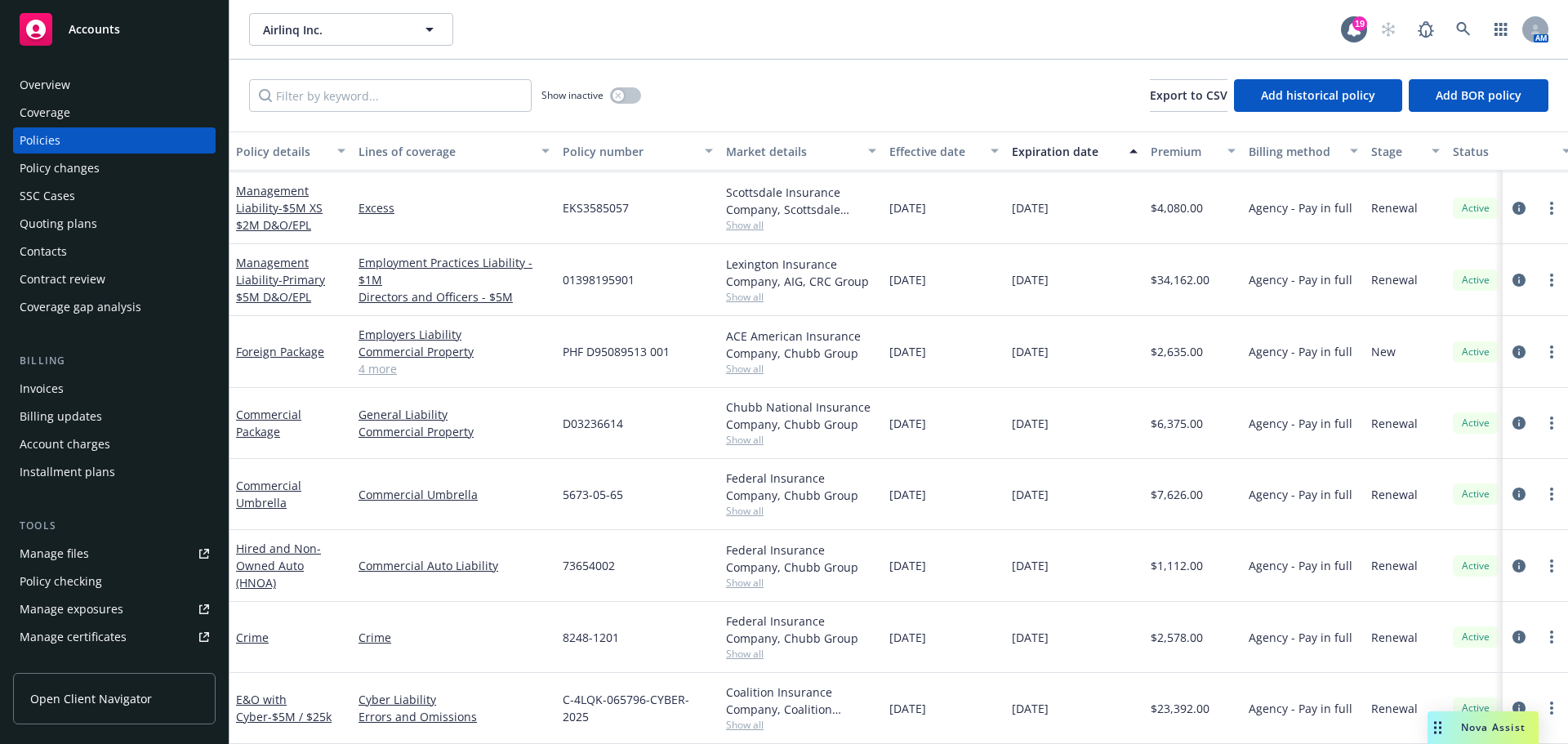
click at [46, 223] on div "Quoting plans" at bounding box center [58, 223] width 77 height 26
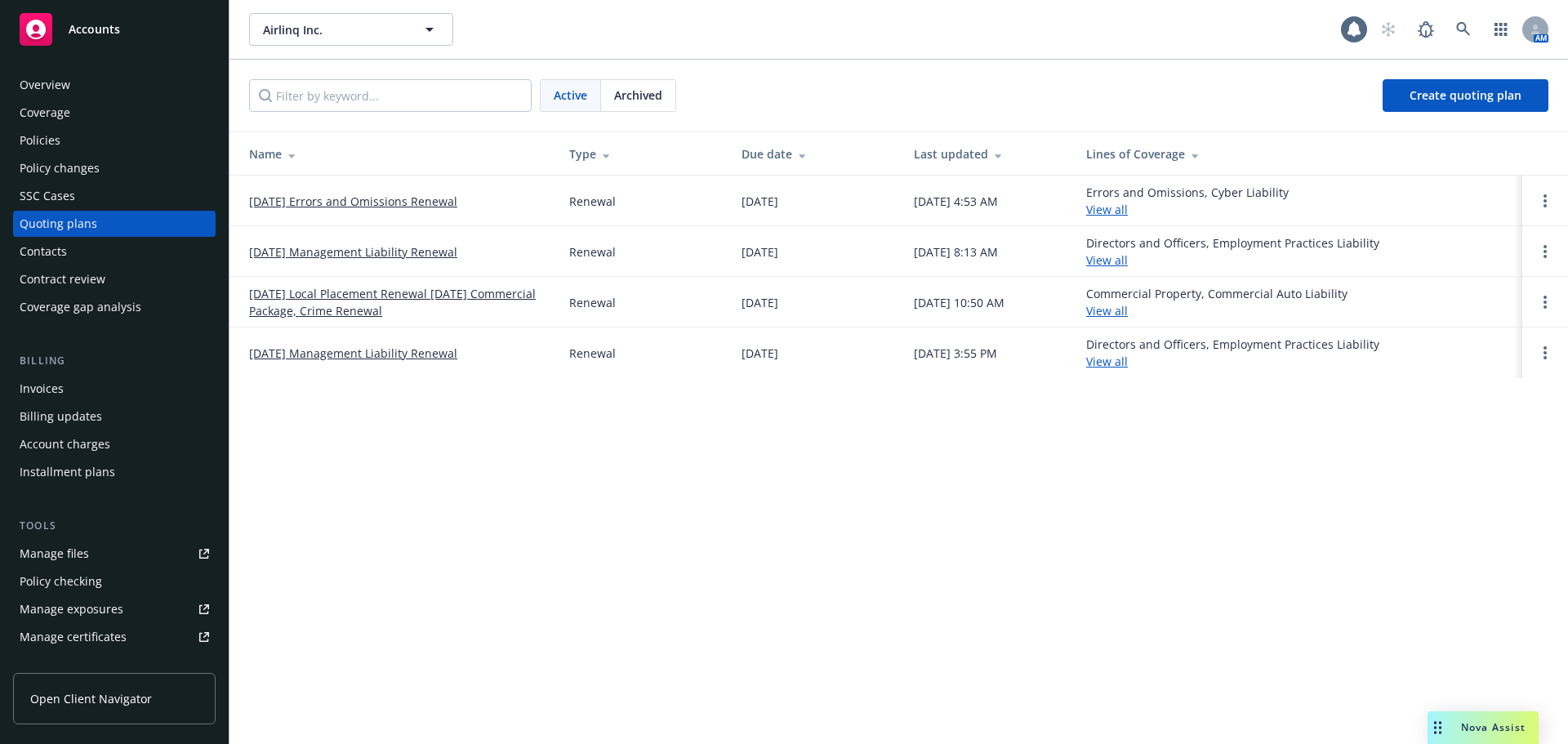
click at [416, 203] on link "[DATE] Errors and Omissions Renewal" at bounding box center [352, 201] width 209 height 17
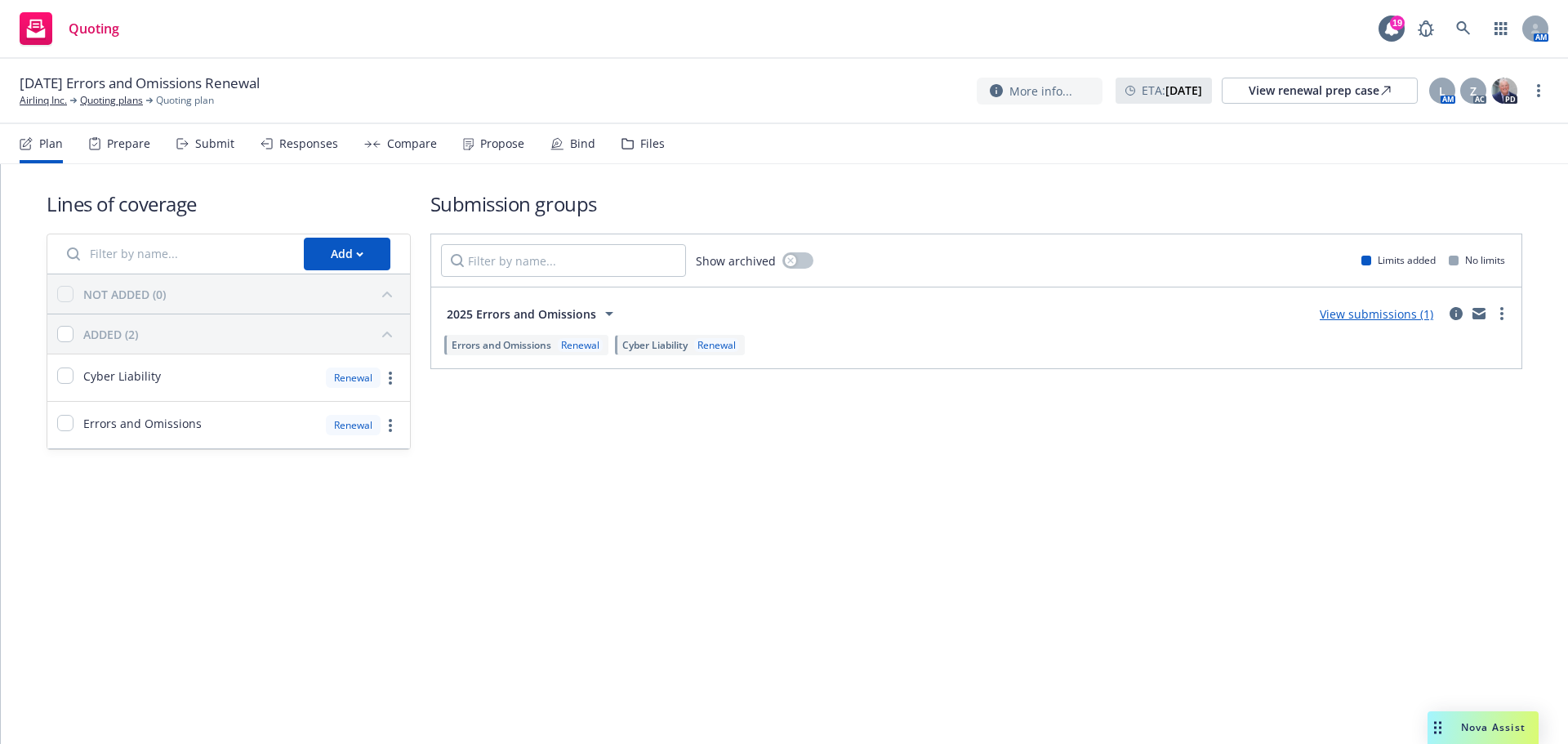
click at [640, 139] on div "Files" at bounding box center [653, 144] width 25 height 13
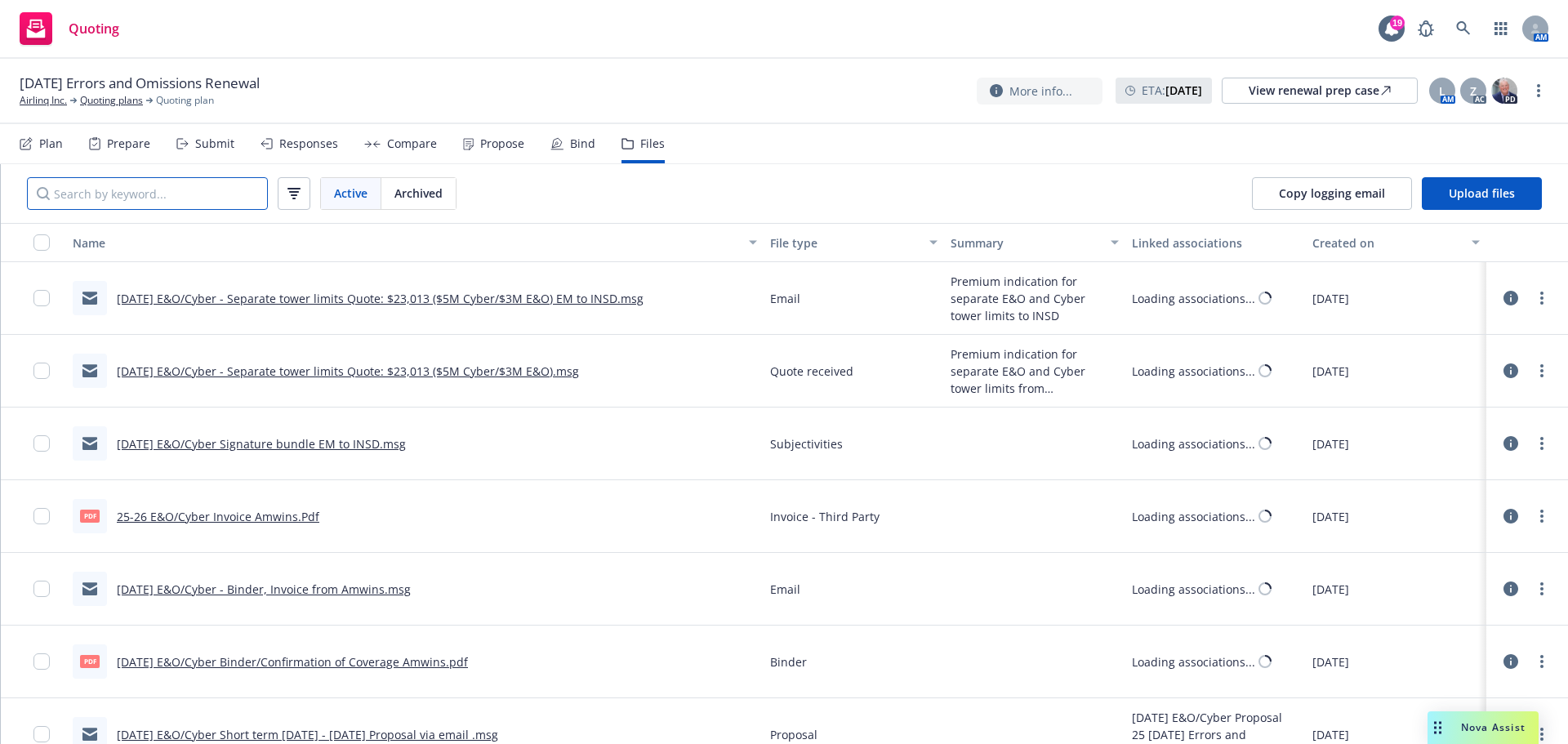
click at [163, 191] on input "Search by keyword..." at bounding box center [147, 193] width 241 height 32
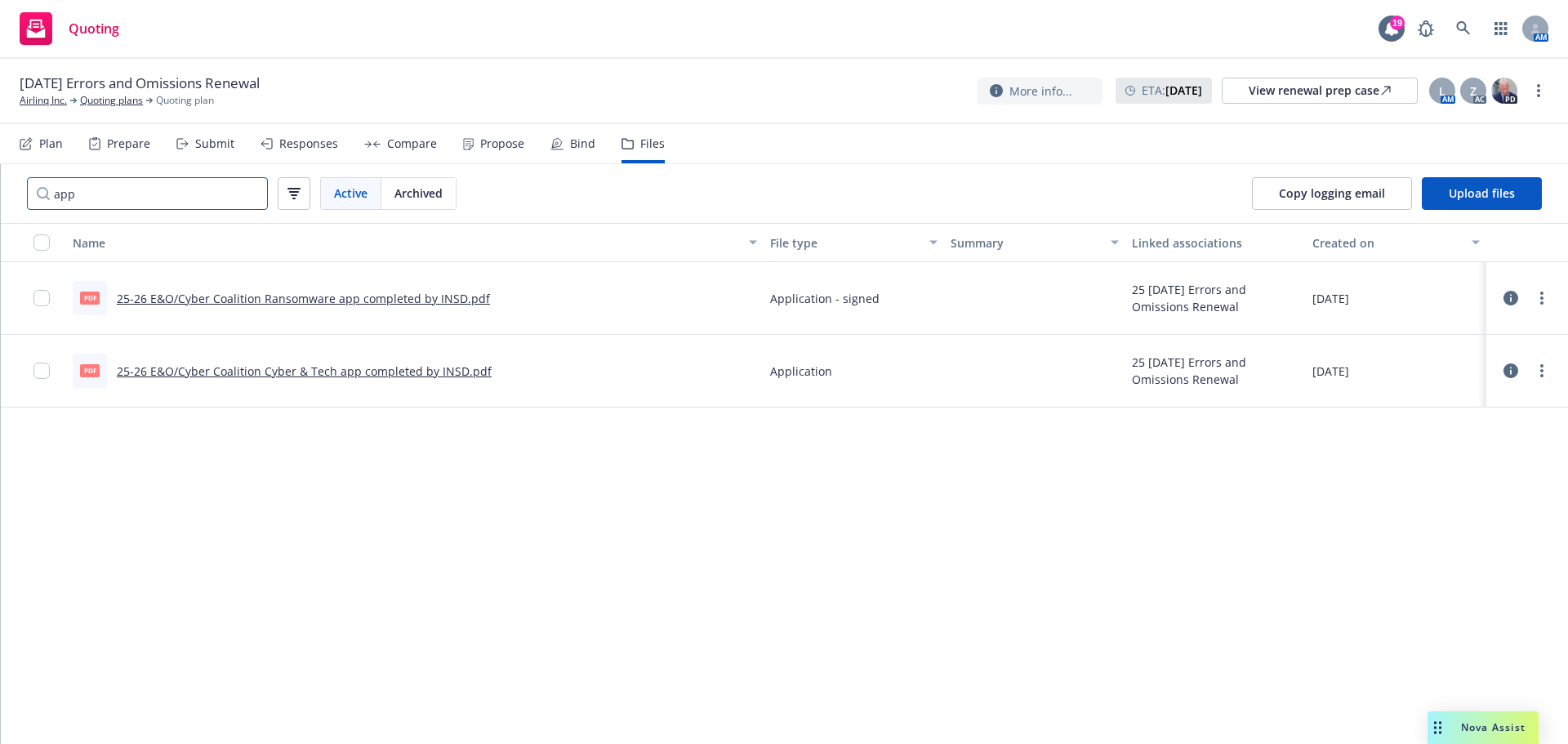
type input "app"
click at [312, 294] on link "25-26 E&O/Cyber Coalition Ransomware app completed by INSD.pdf" at bounding box center [304, 298] width 373 height 15
click at [280, 377] on link "25-26 E&O/Cyber Coalition Cyber & Tech app completed by INSD.pdf" at bounding box center [304, 371] width 374 height 15
click at [50, 103] on link "Airlinq Inc." at bounding box center [44, 100] width 48 height 14
